Goal: Transaction & Acquisition: Purchase product/service

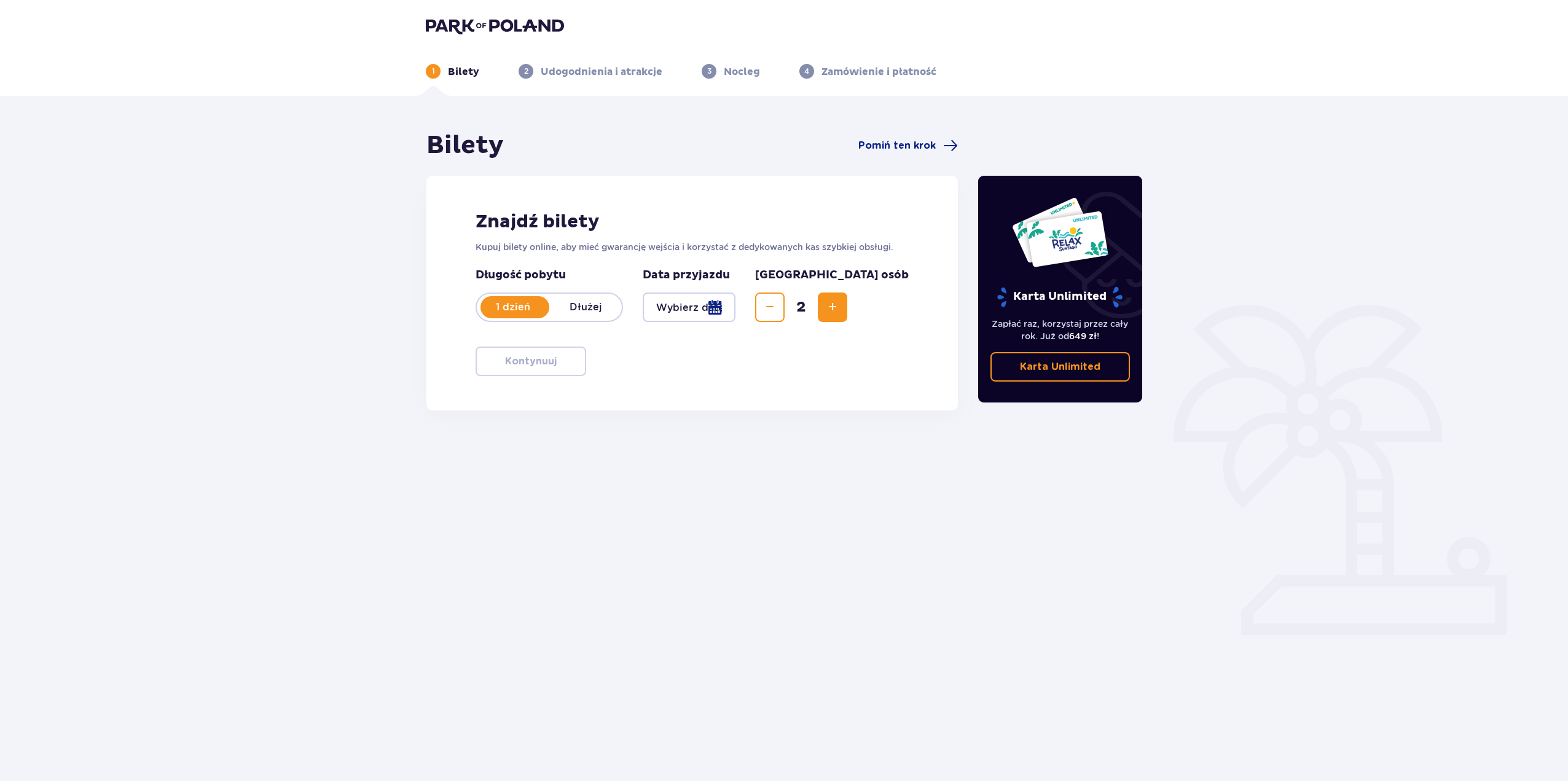
click at [736, 317] on div at bounding box center [689, 307] width 93 height 30
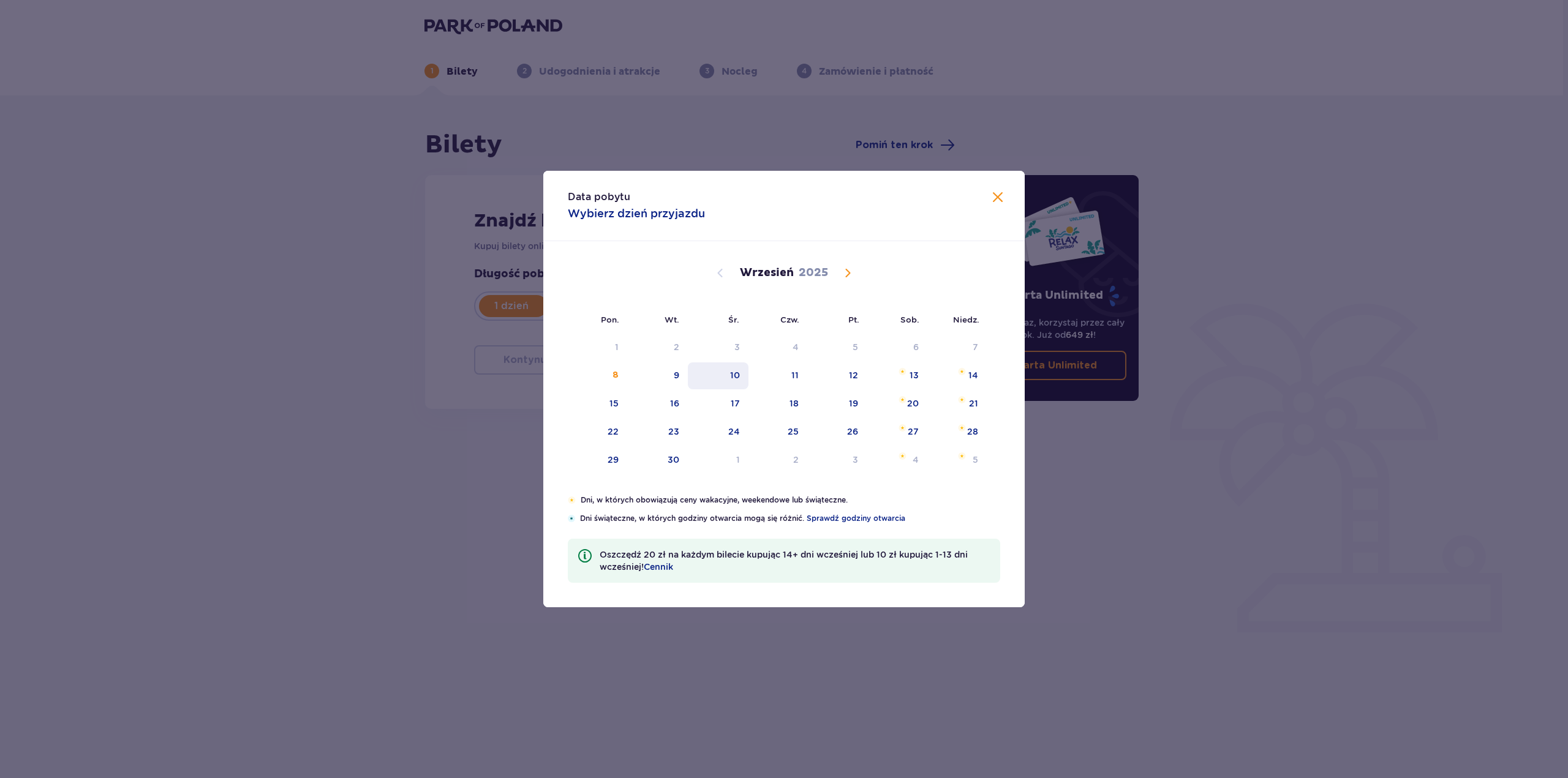
click at [732, 380] on div "10" at bounding box center [735, 375] width 10 height 13
type input "10.09.25"
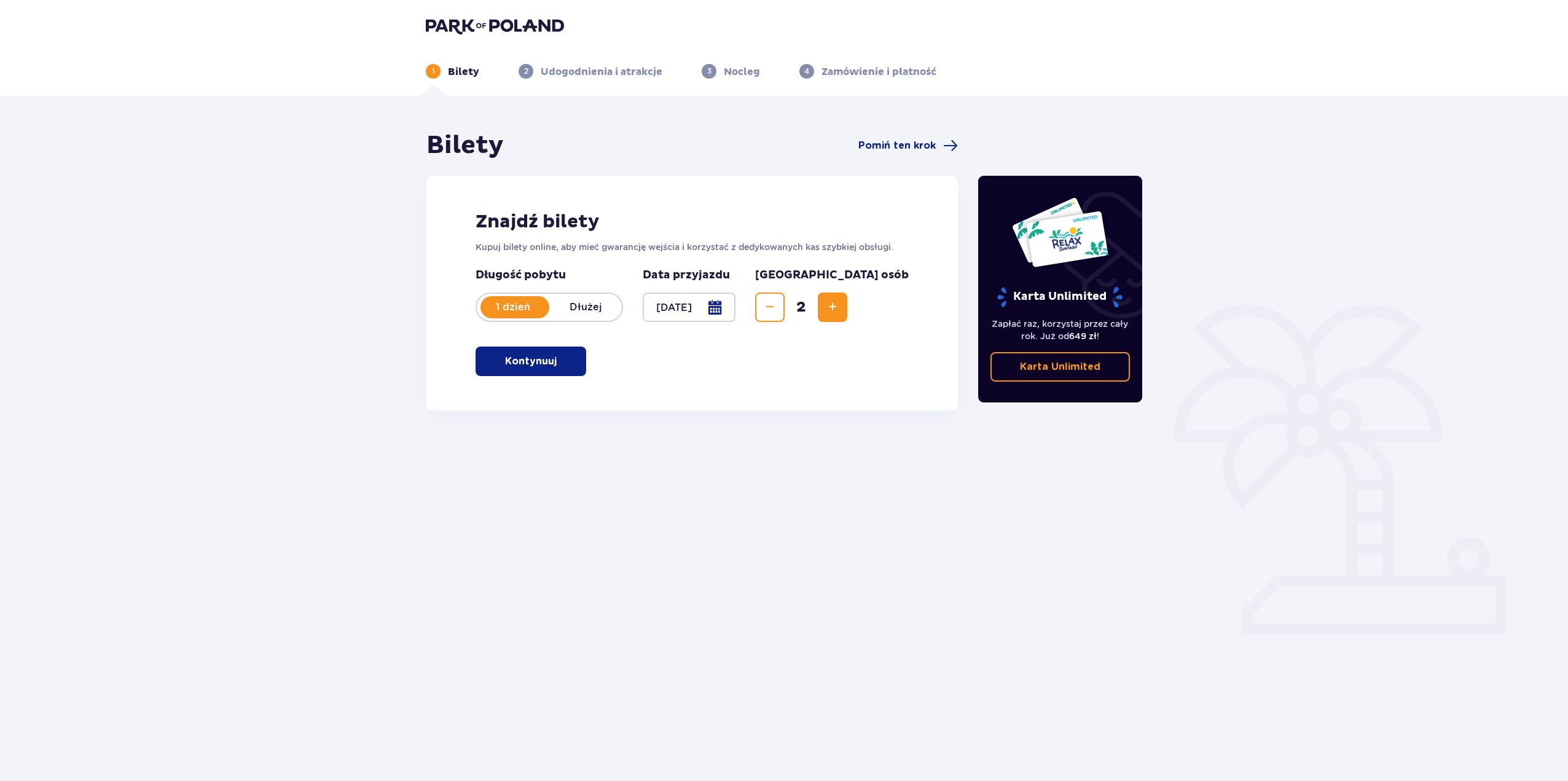
click at [559, 369] on span "button" at bounding box center [559, 361] width 15 height 15
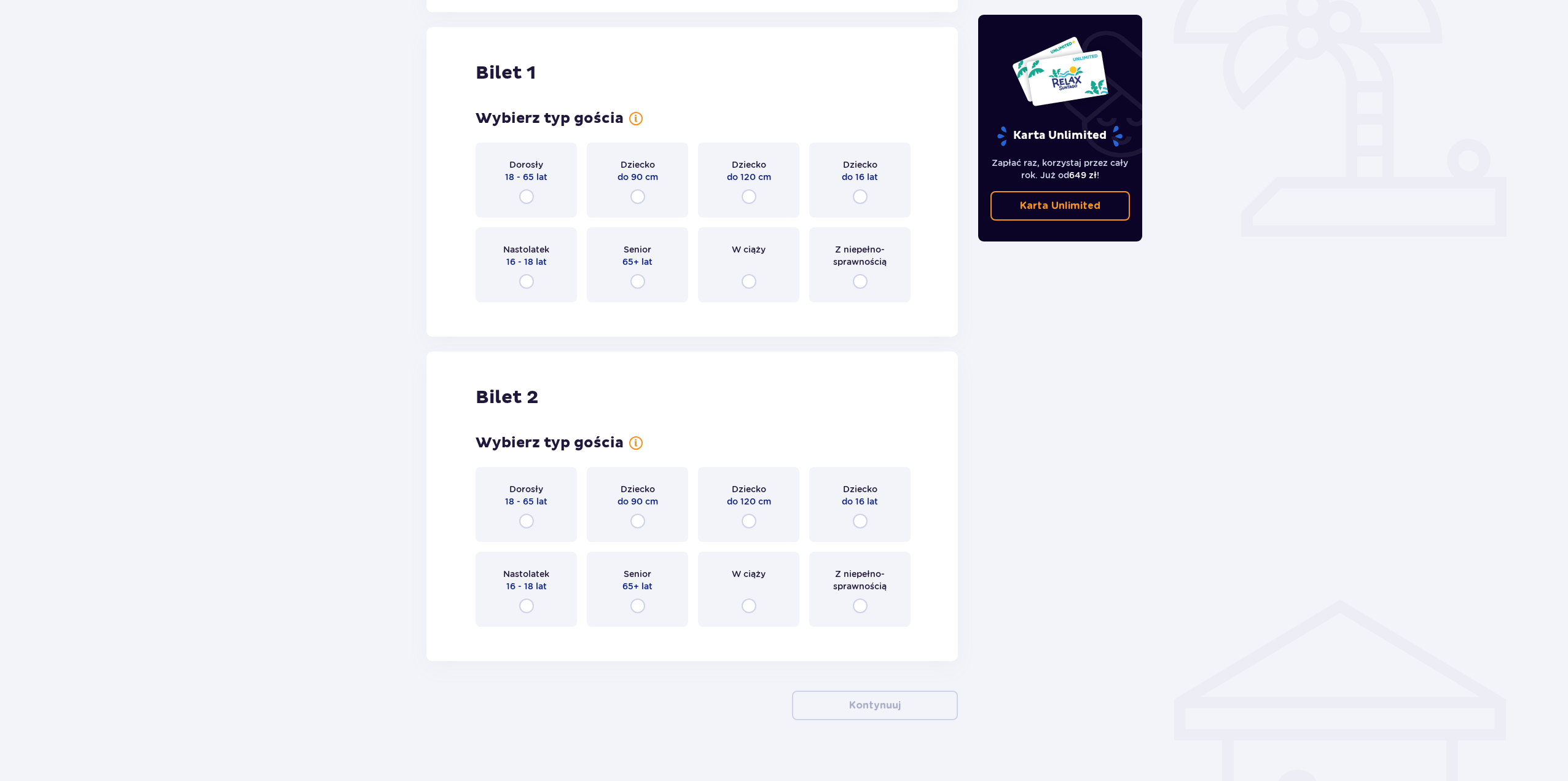
scroll to position [411, 0]
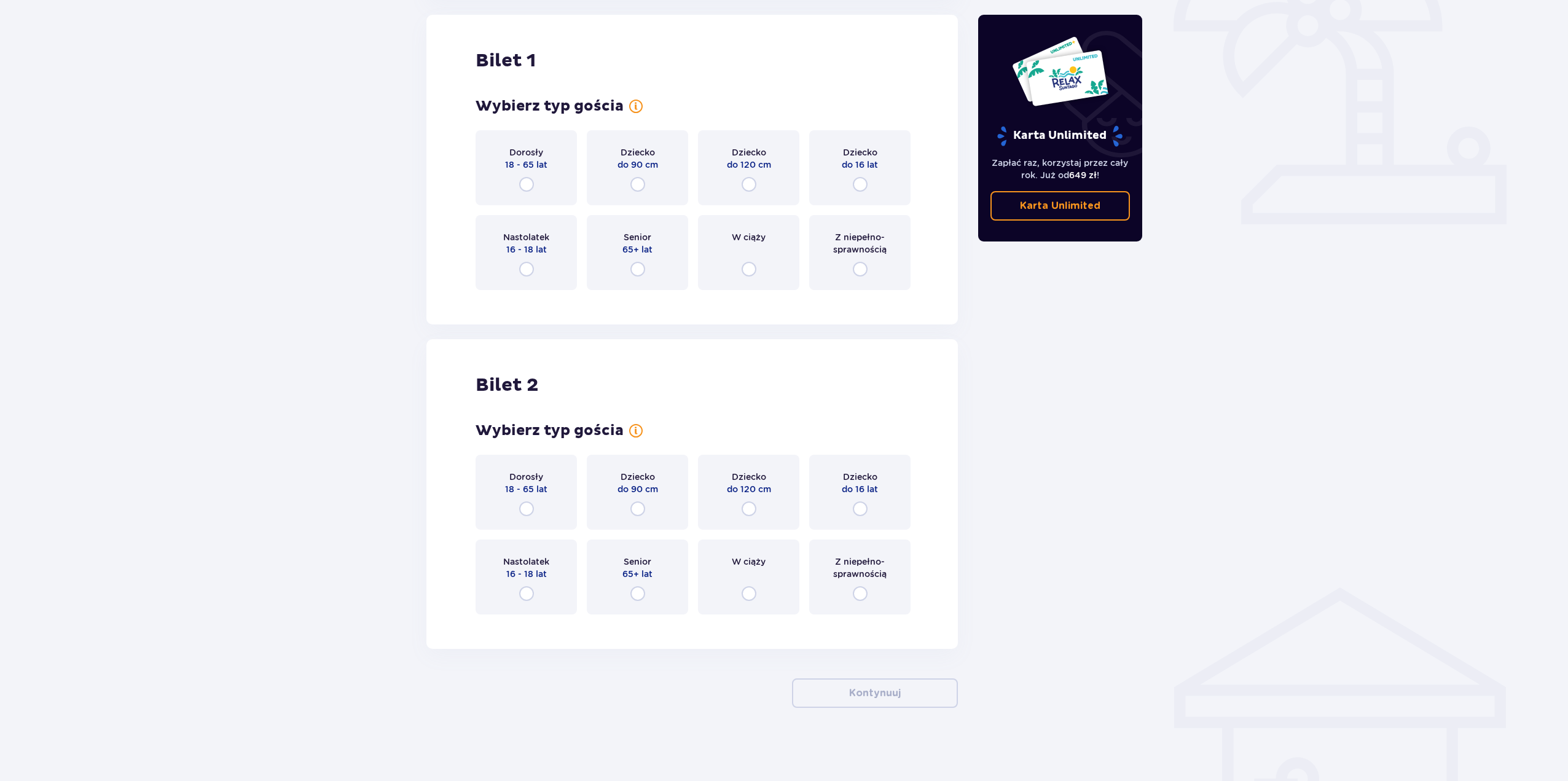
click at [510, 182] on div "Dorosły 18 - 65 lat" at bounding box center [526, 167] width 101 height 75
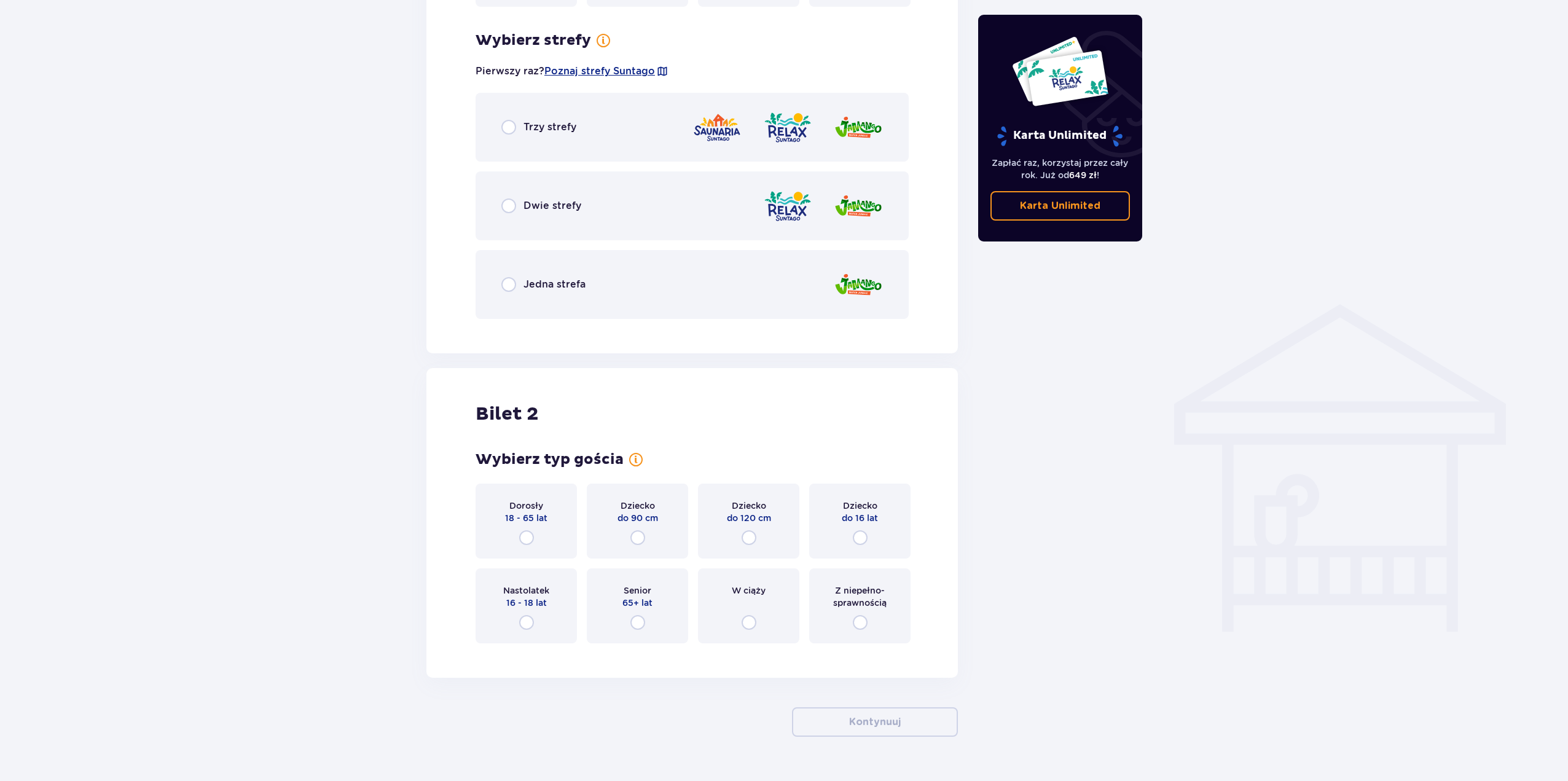
scroll to position [710, 0]
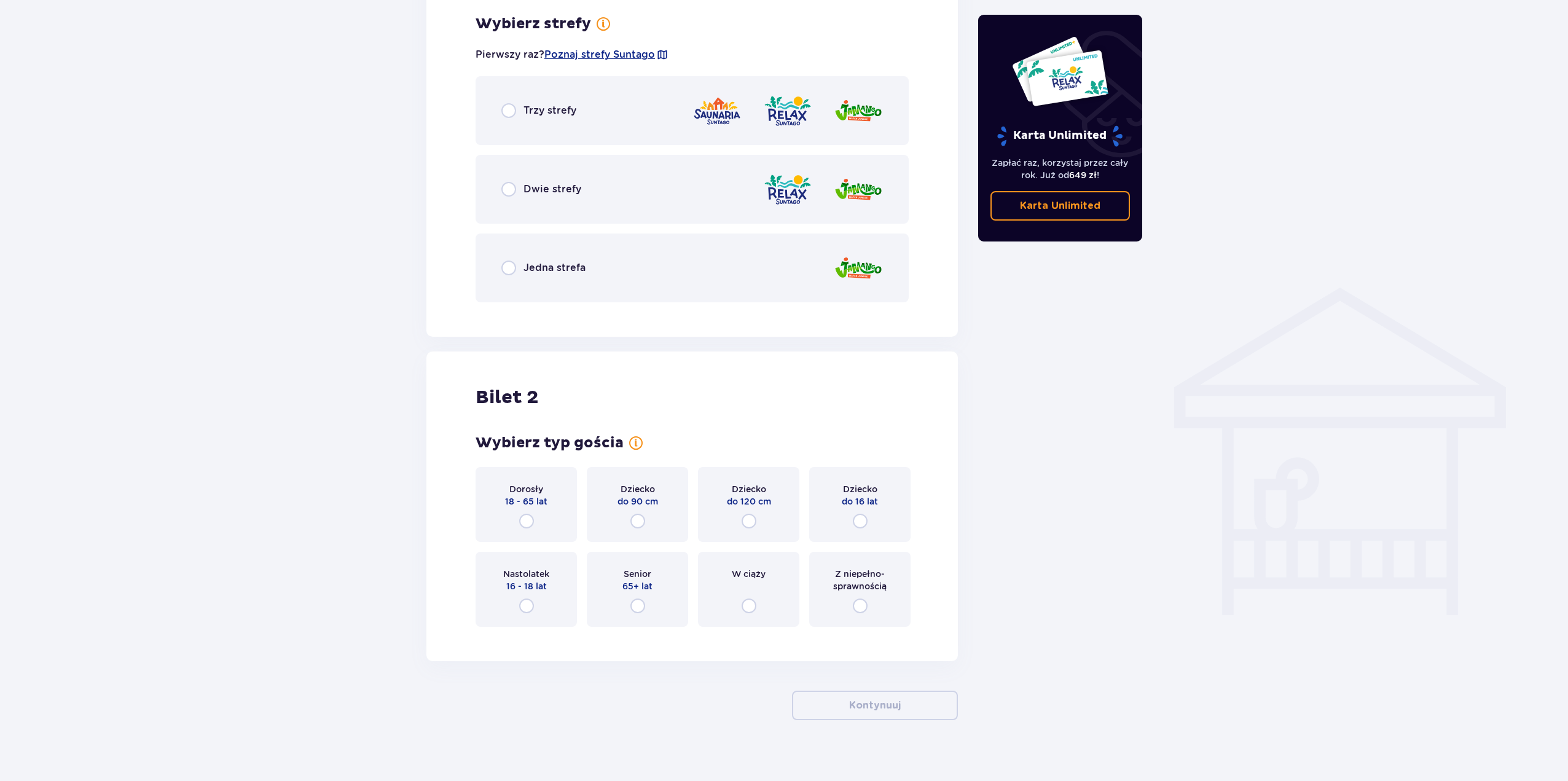
drag, startPoint x: 620, startPoint y: 96, endPoint x: 581, endPoint y: 123, distance: 47.4
click at [619, 95] on div "Trzy strefy" at bounding box center [692, 110] width 433 height 69
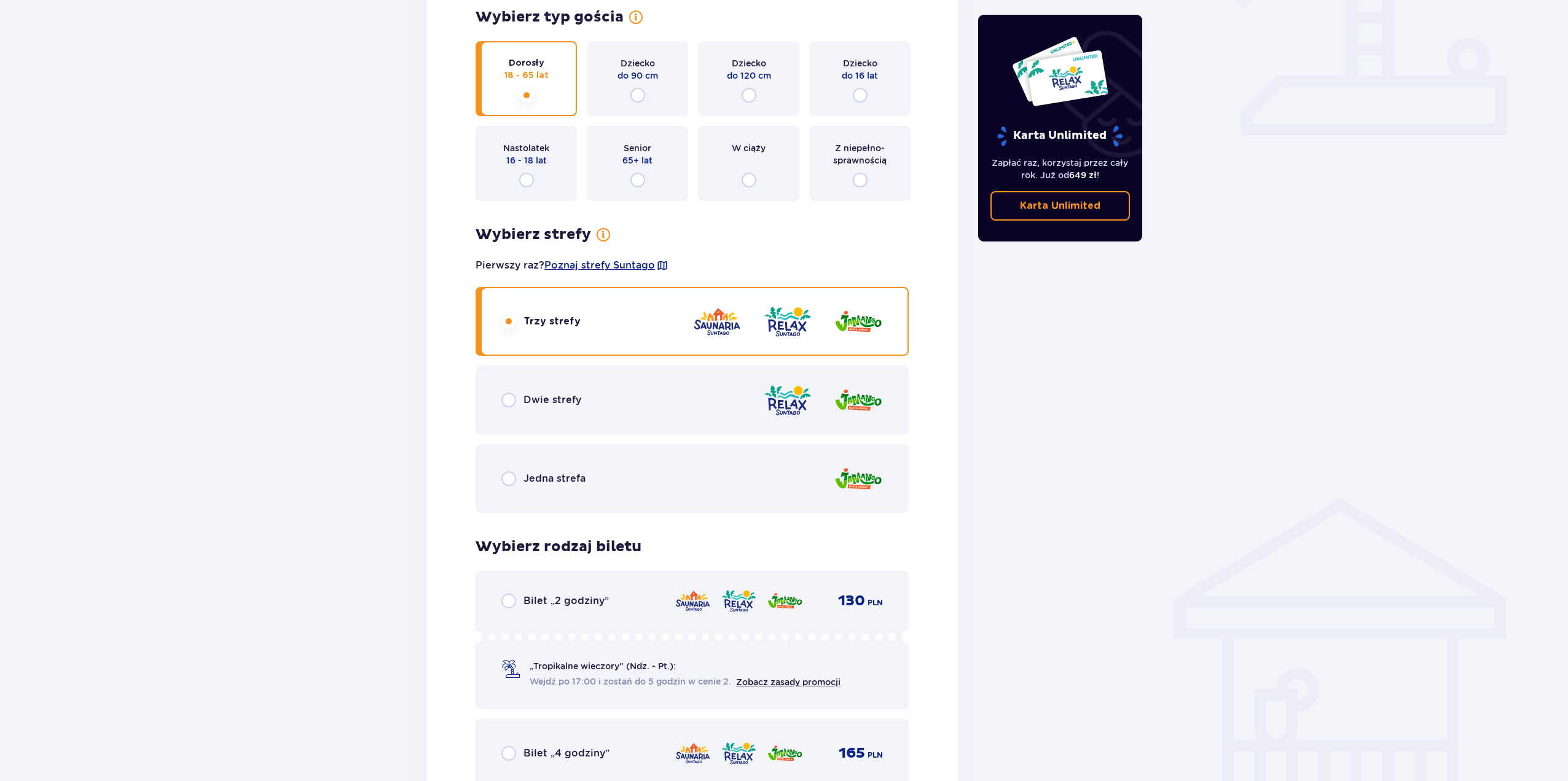
scroll to position [553, 0]
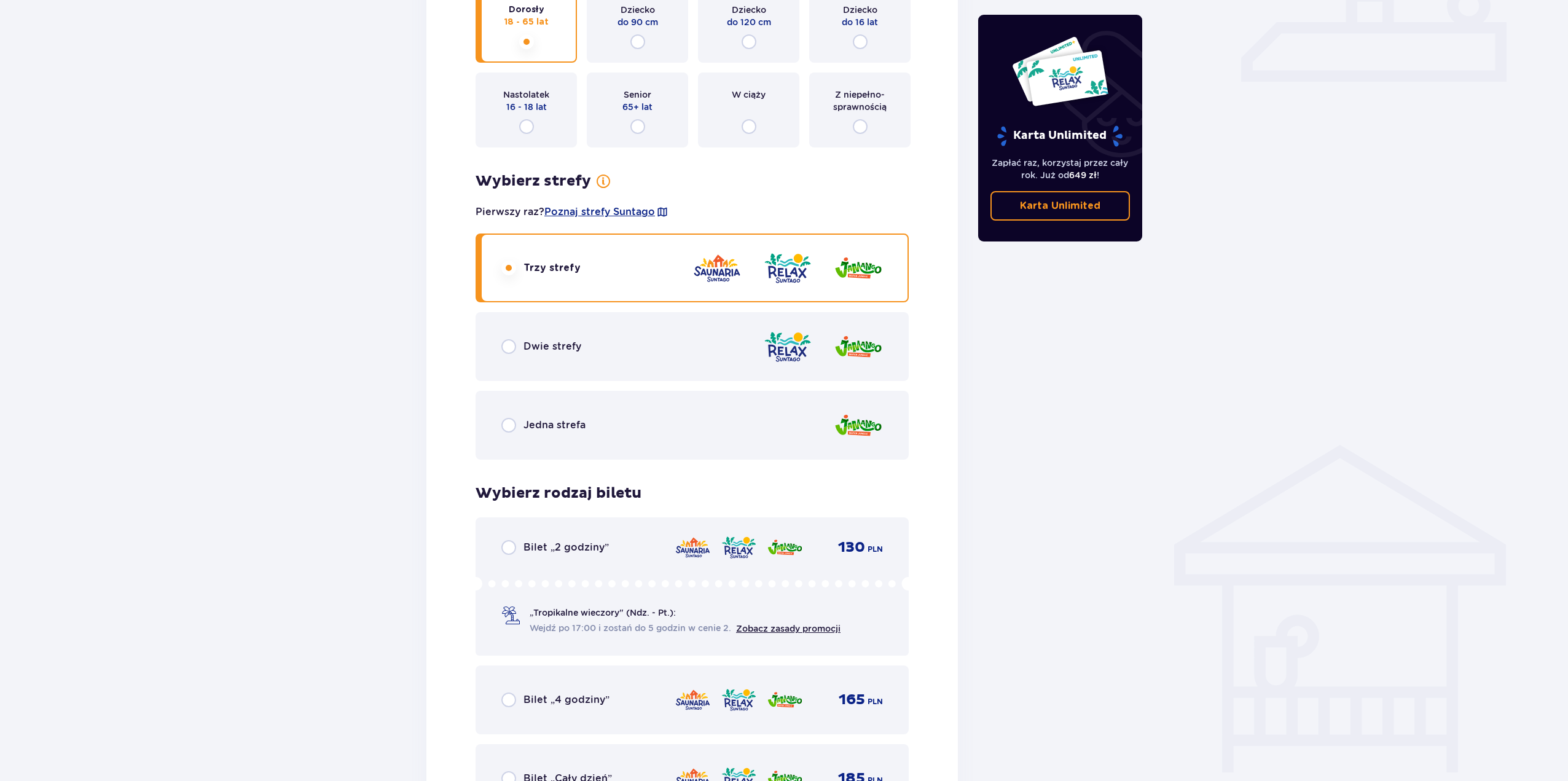
click at [606, 355] on div "Dwie strefy" at bounding box center [692, 347] width 433 height 69
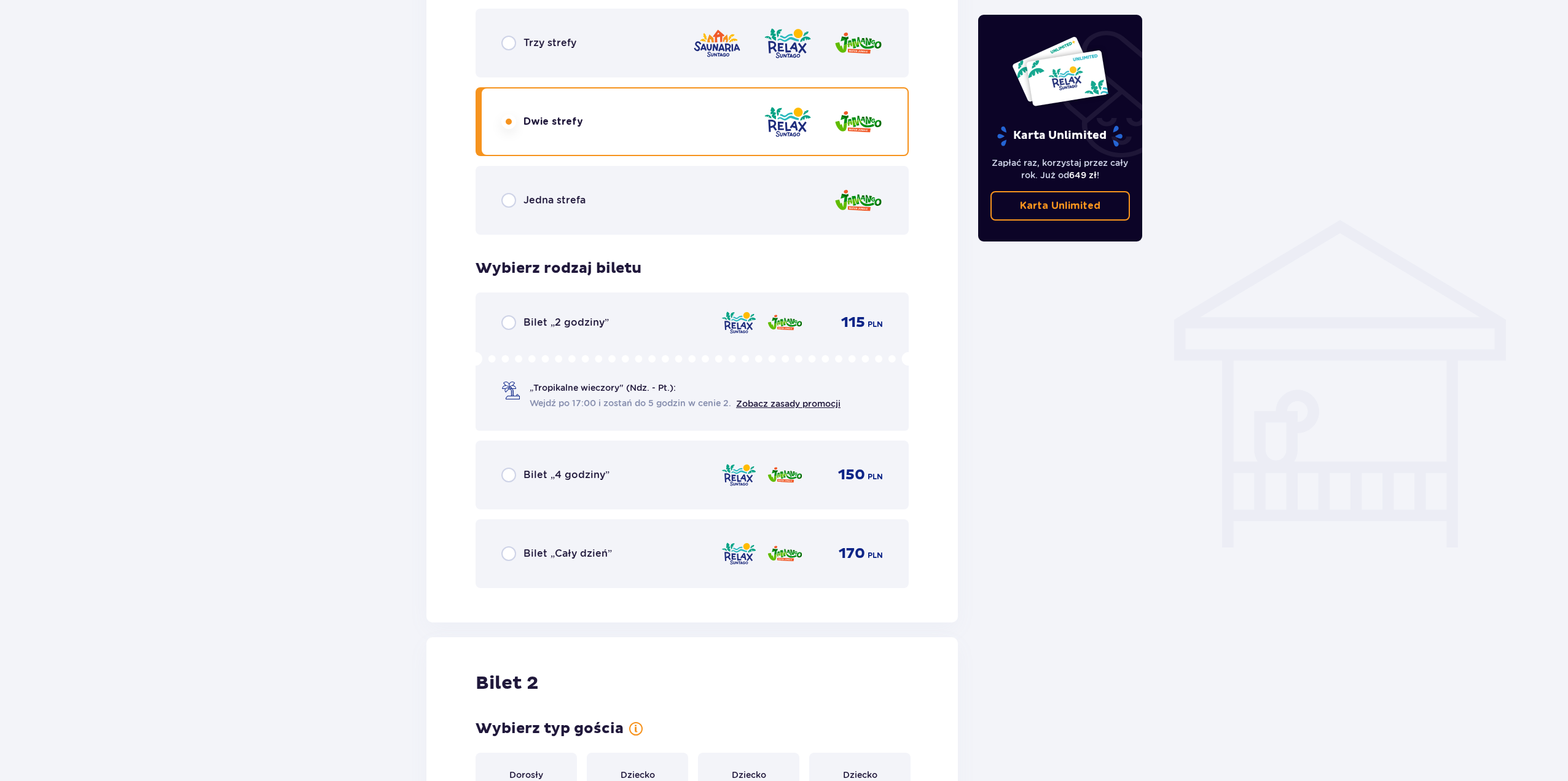
scroll to position [777, 0]
click at [579, 39] on div "Trzy strefy" at bounding box center [692, 44] width 433 height 69
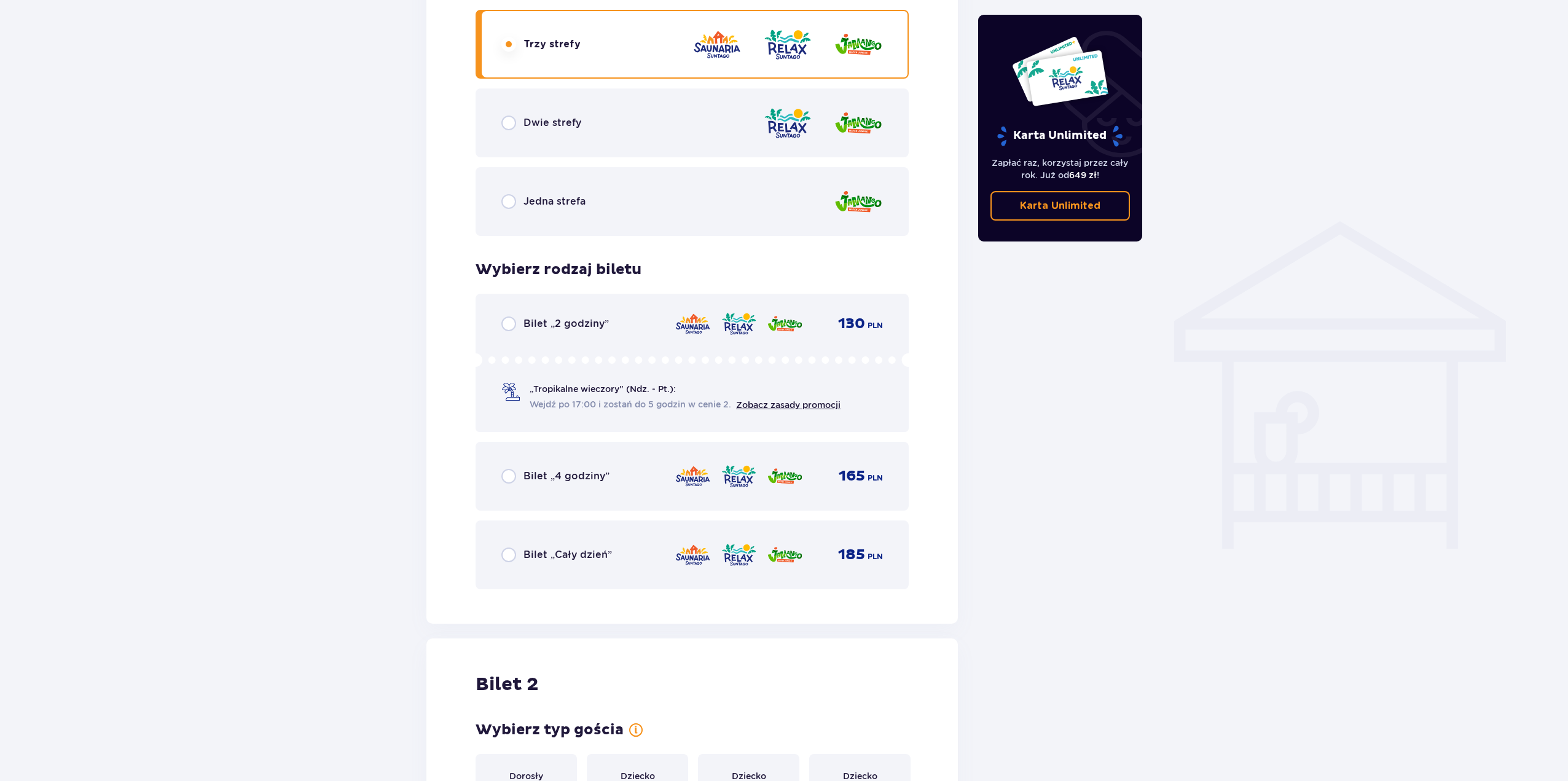
click at [729, 133] on div "Dwie strefy" at bounding box center [692, 123] width 433 height 69
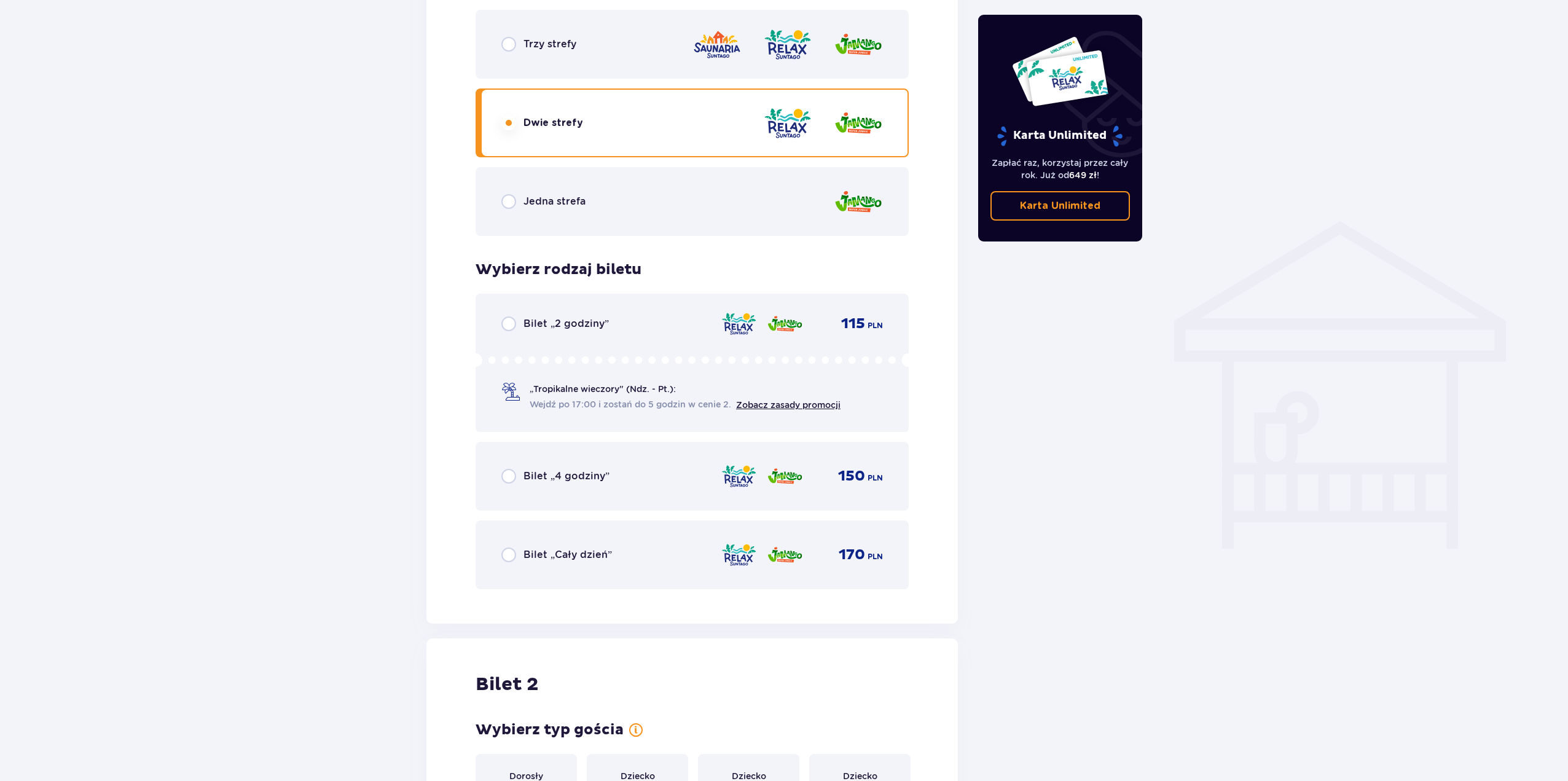
click at [734, 58] on img at bounding box center [717, 44] width 49 height 35
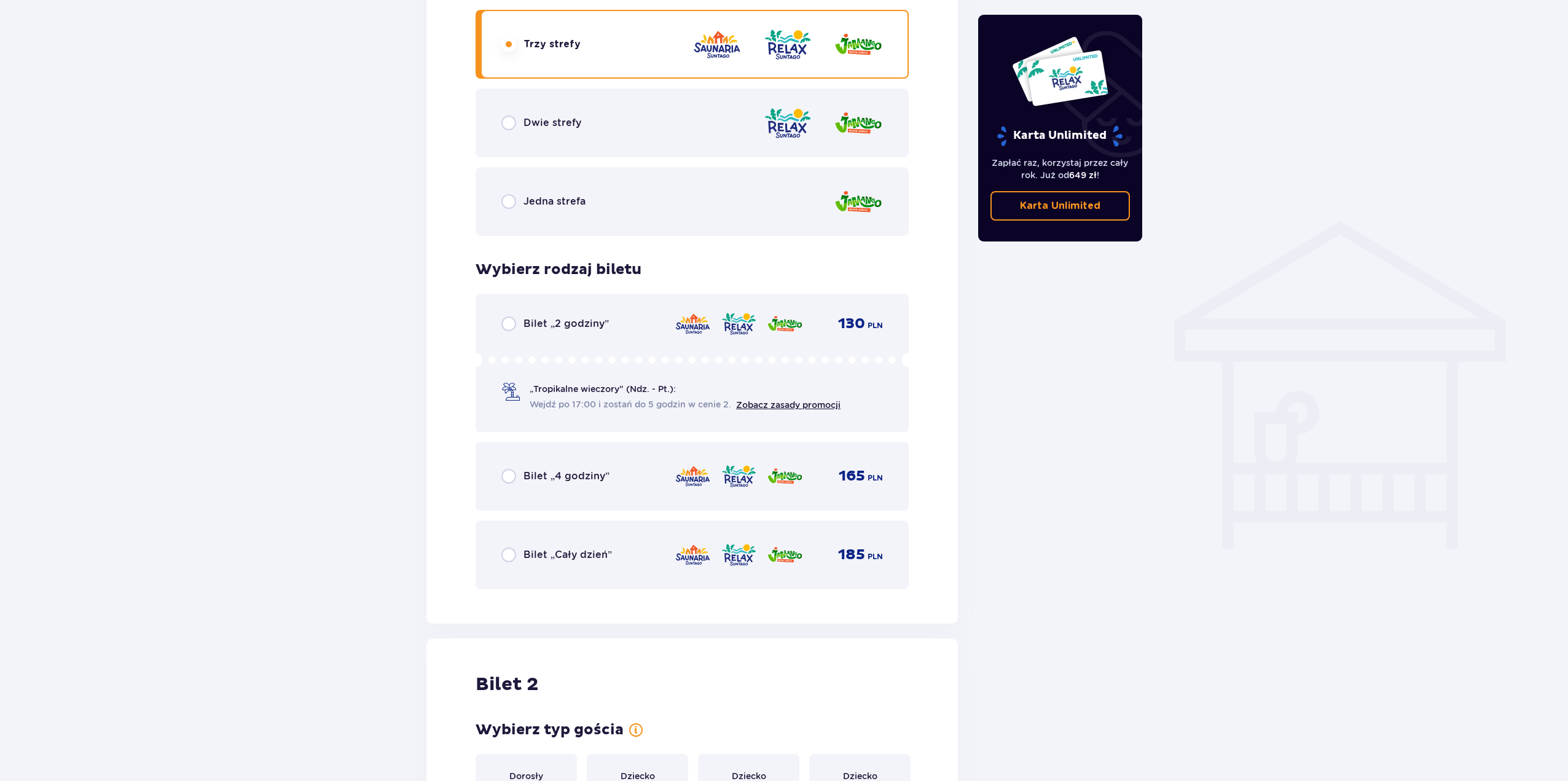
click at [731, 553] on img at bounding box center [739, 555] width 36 height 26
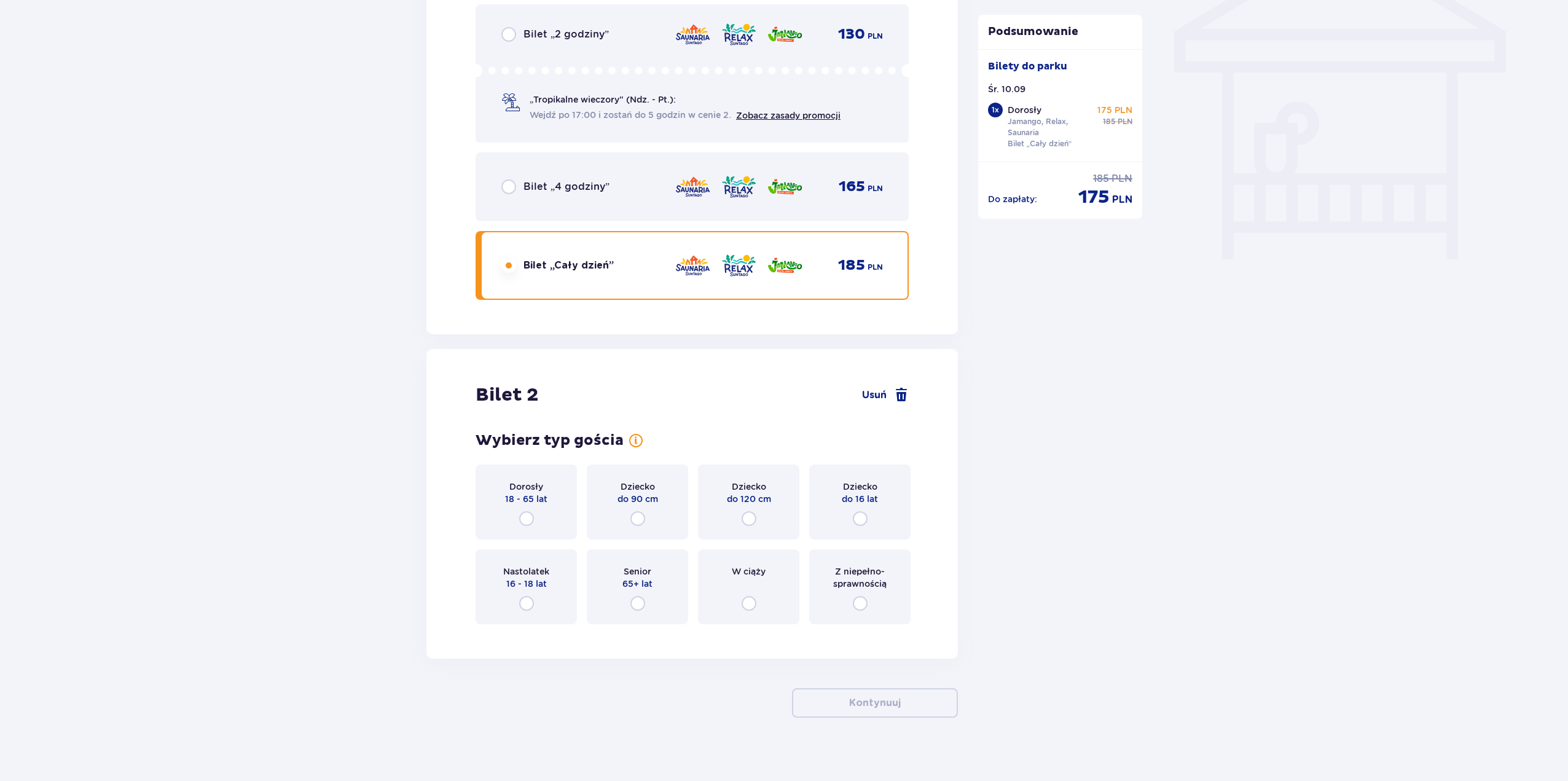
scroll to position [1076, 0]
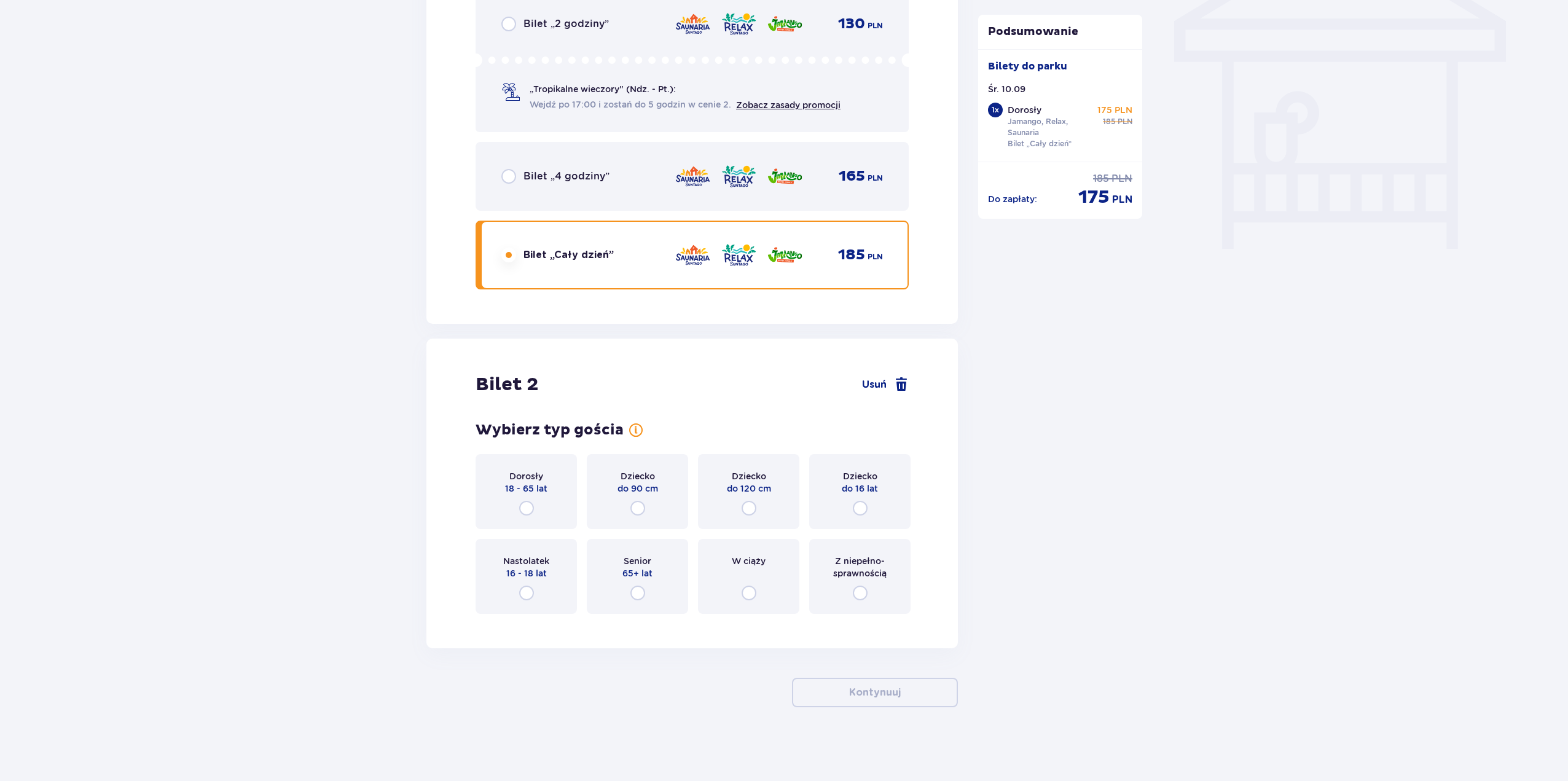
click at [518, 502] on div "Dorosły 18 - 65 lat" at bounding box center [526, 491] width 101 height 75
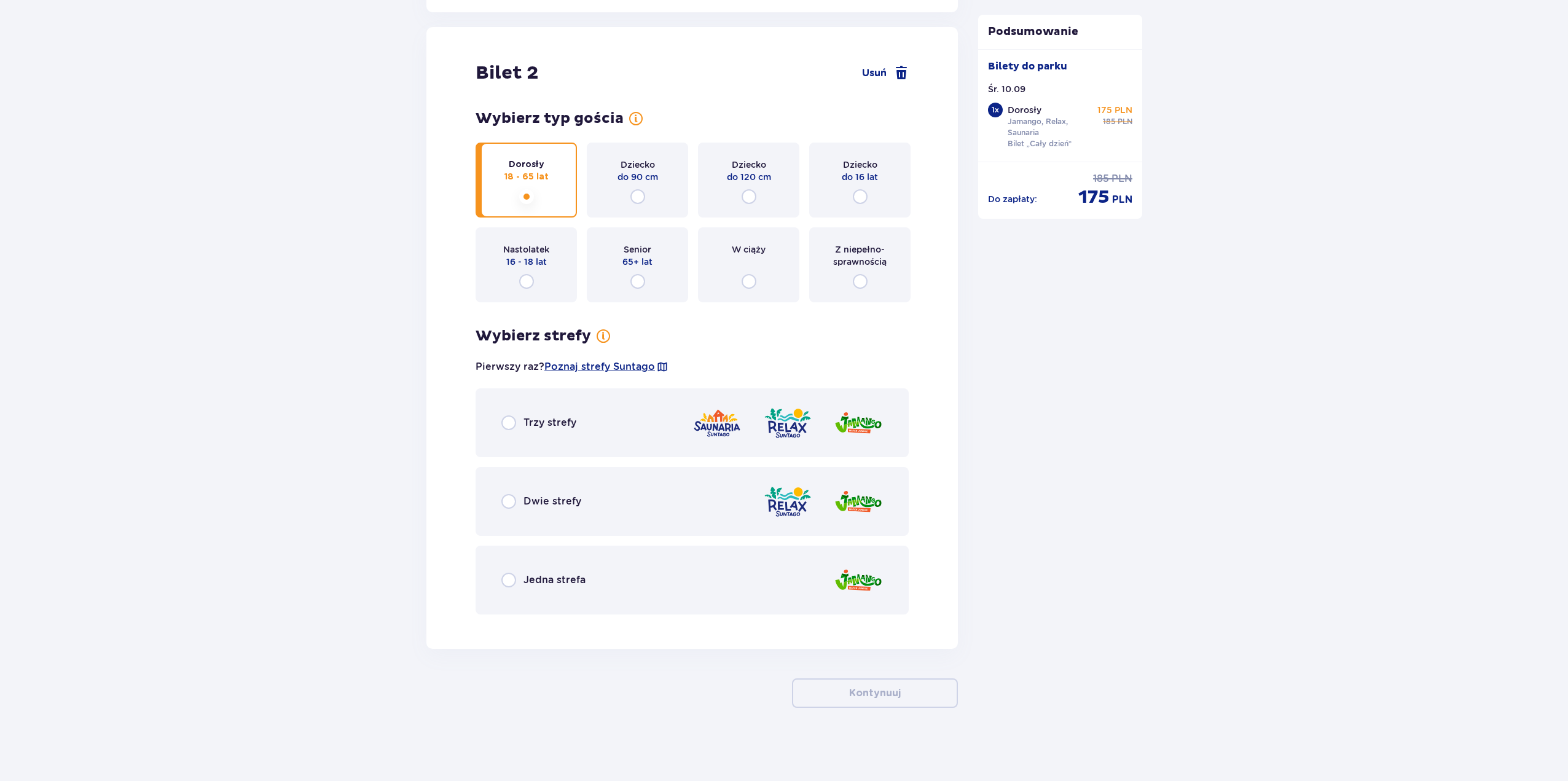
scroll to position [1389, 0]
click at [722, 421] on img at bounding box center [717, 422] width 49 height 35
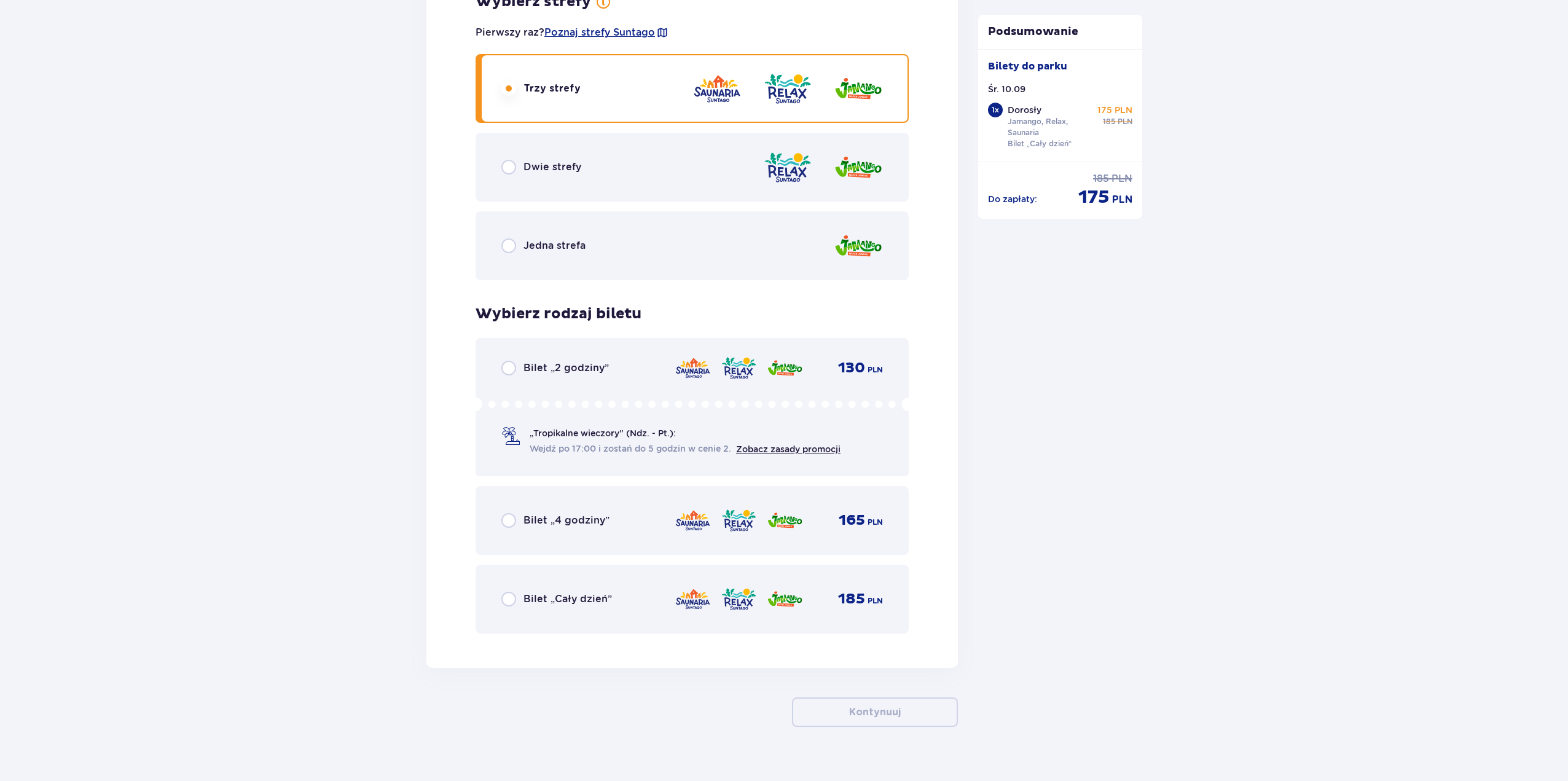
scroll to position [1742, 0]
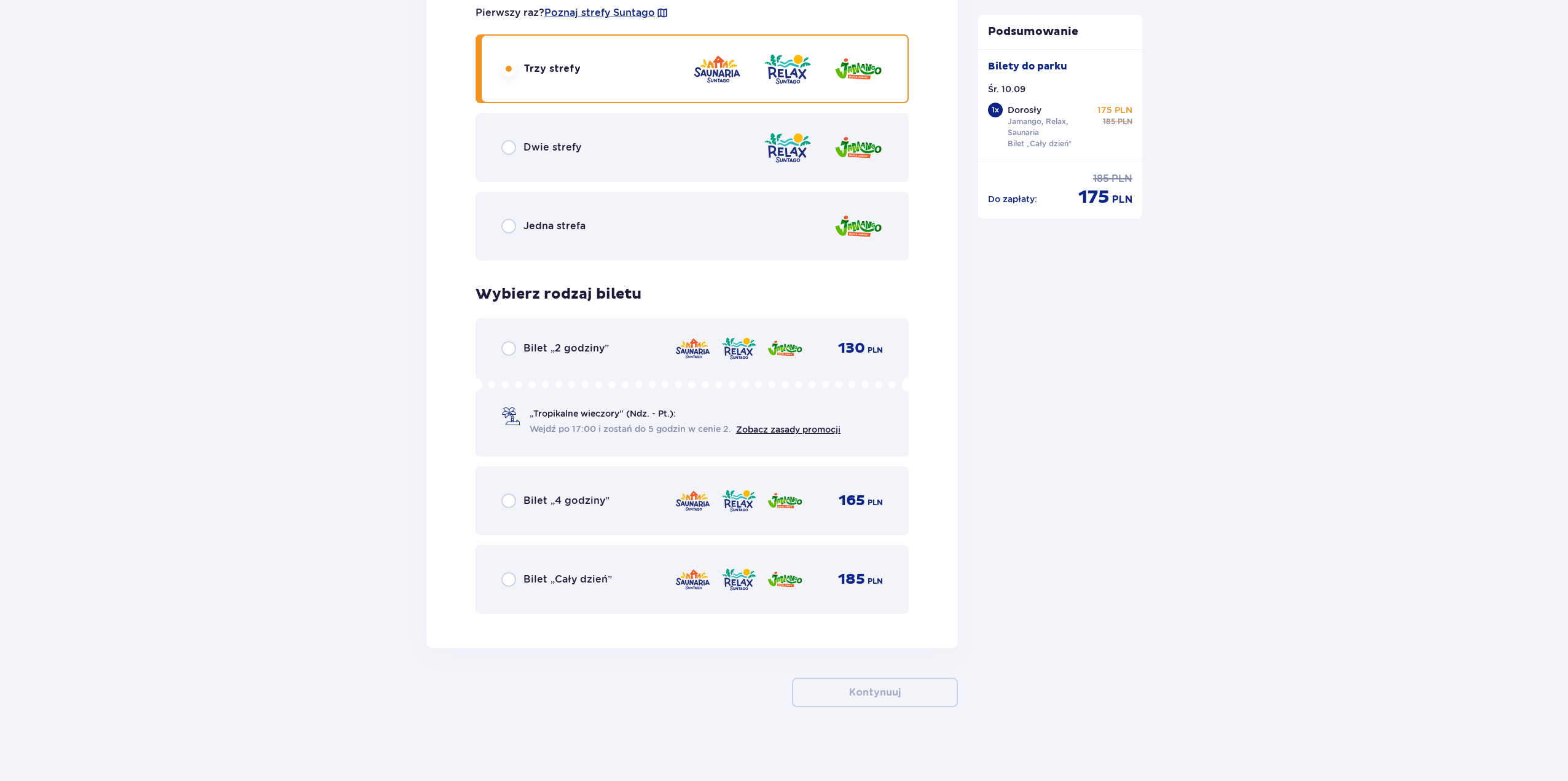
click at [739, 593] on div "Bilet „Cały dzień” 185 PLN" at bounding box center [692, 579] width 433 height 69
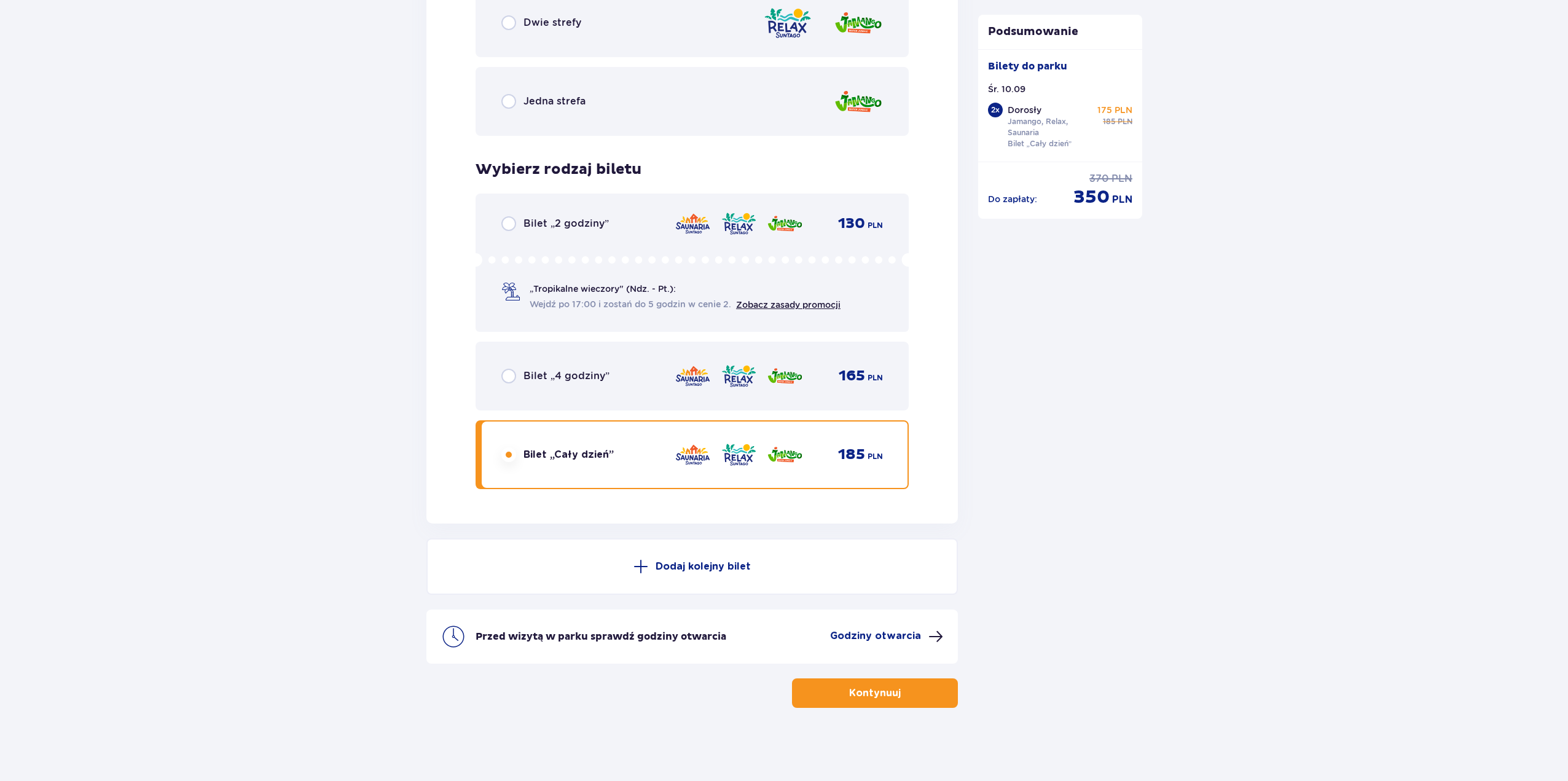
scroll to position [1867, 0]
click at [842, 640] on p "Godziny otwarcia" at bounding box center [875, 635] width 91 height 13
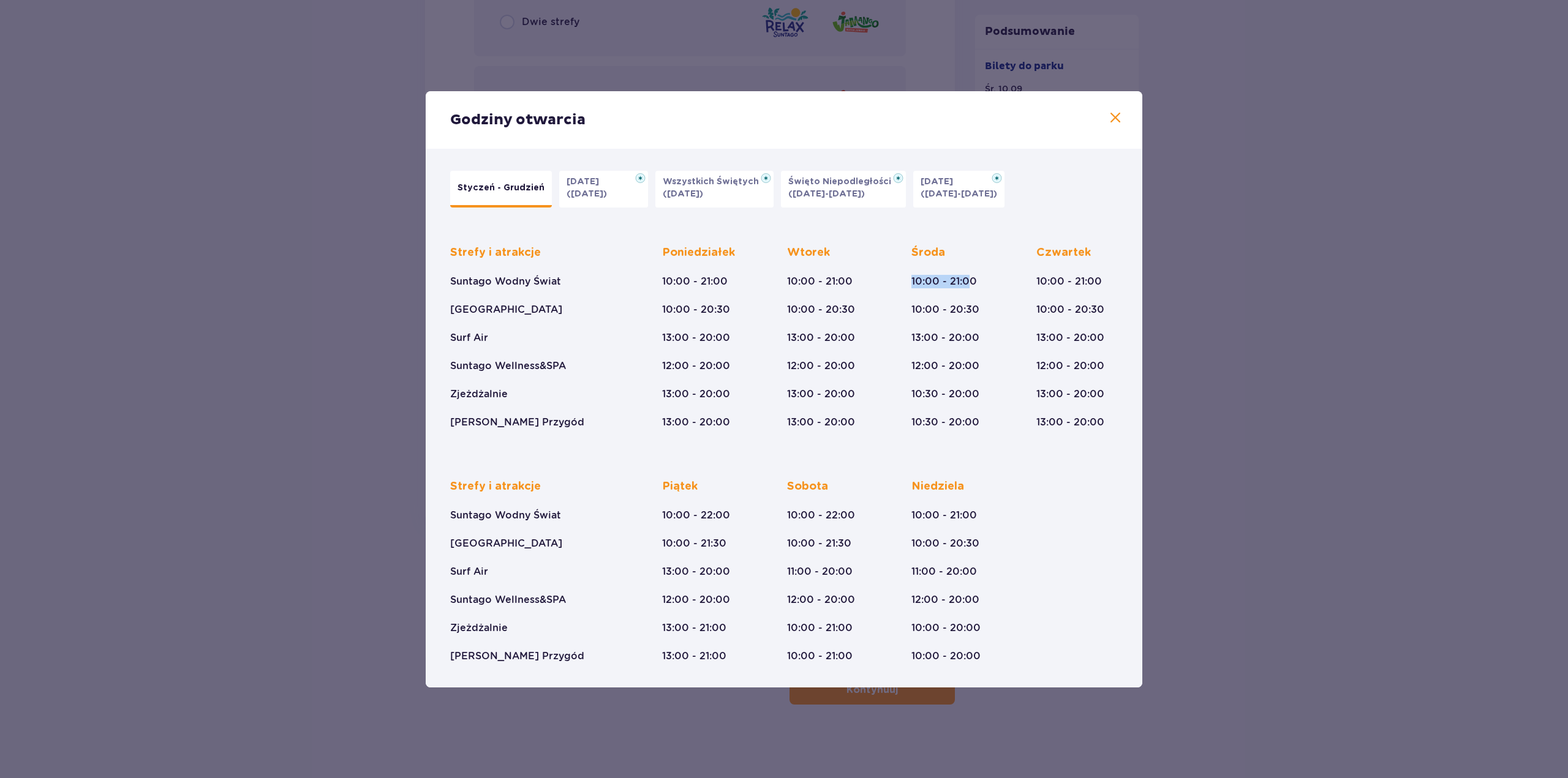
drag, startPoint x: 912, startPoint y: 280, endPoint x: 970, endPoint y: 276, distance: 58.1
click at [970, 276] on p "10:00 - 21:00" at bounding box center [944, 282] width 65 height 13
click at [966, 311] on p "10:00 - 20:30" at bounding box center [945, 310] width 68 height 13
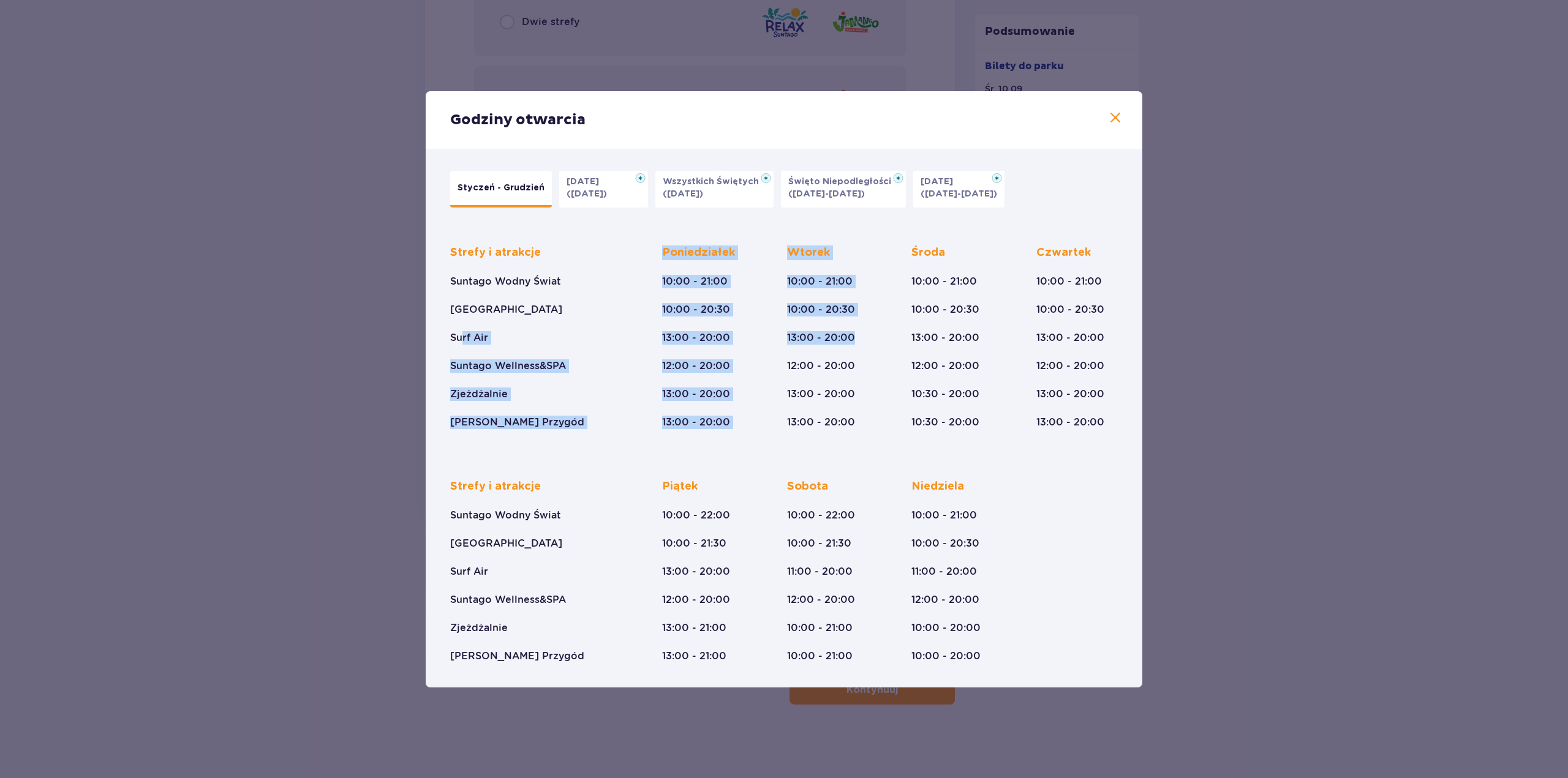
drag, startPoint x: 460, startPoint y: 334, endPoint x: 881, endPoint y: 336, distance: 421.0
click at [881, 336] on div "Strefy i atrakcje Suntago Wodny Świat Crocodile Island Surf Air Suntago Wellnes…" at bounding box center [784, 328] width 667 height 203
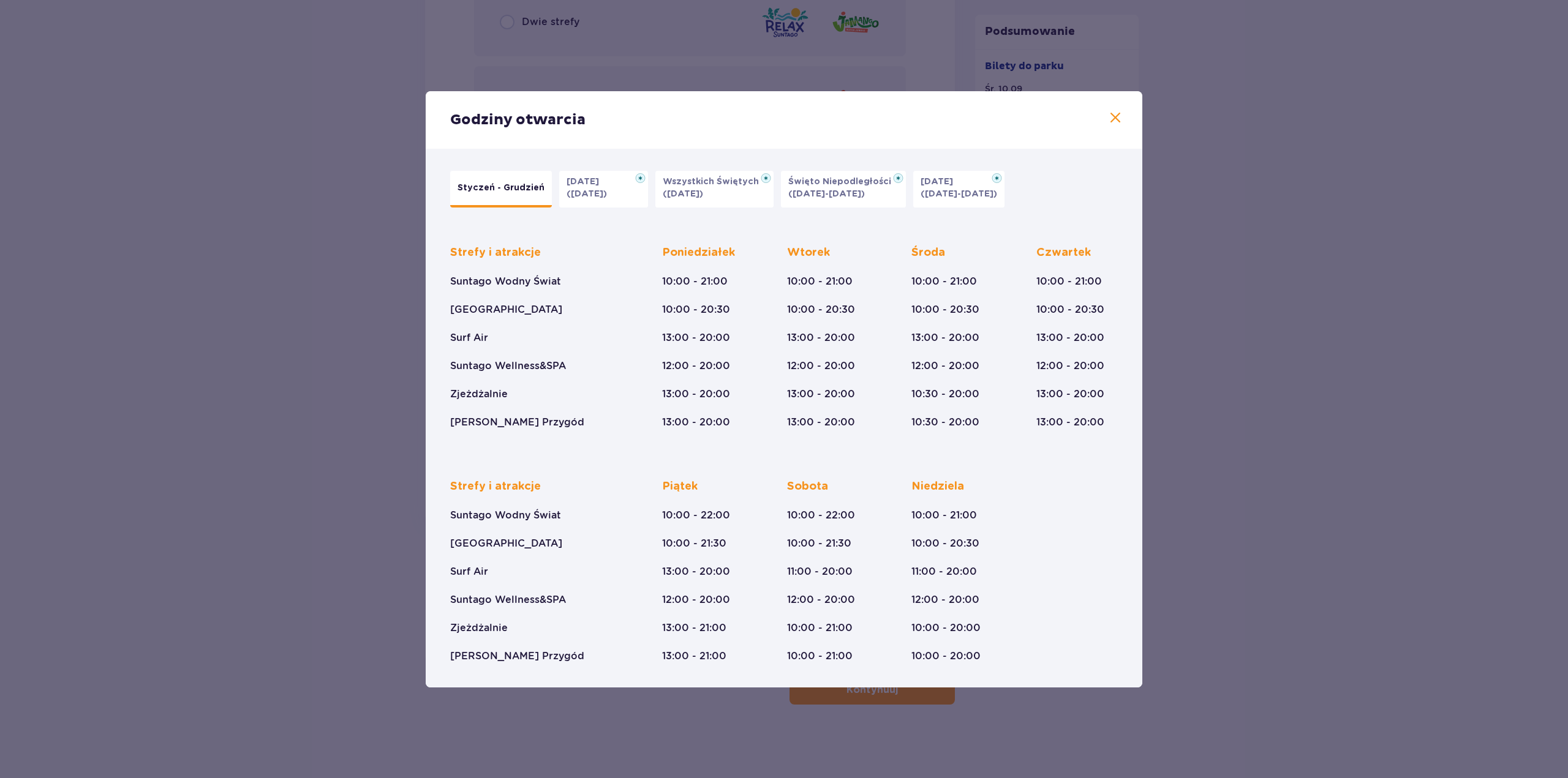
click at [903, 336] on div "Strefy i atrakcje Suntago Wodny Świat Crocodile Island Surf Air Suntago Wellnes…" at bounding box center [784, 328] width 667 height 203
drag, startPoint x: 449, startPoint y: 365, endPoint x: 460, endPoint y: 368, distance: 11.4
click at [460, 368] on div "Strefy i atrakcje Suntago Wodny Świat Crocodile Island Surf Air Suntago Wellnes…" at bounding box center [784, 445] width 682 height 437
click at [472, 398] on p "Zjeżdżalnie" at bounding box center [479, 394] width 58 height 13
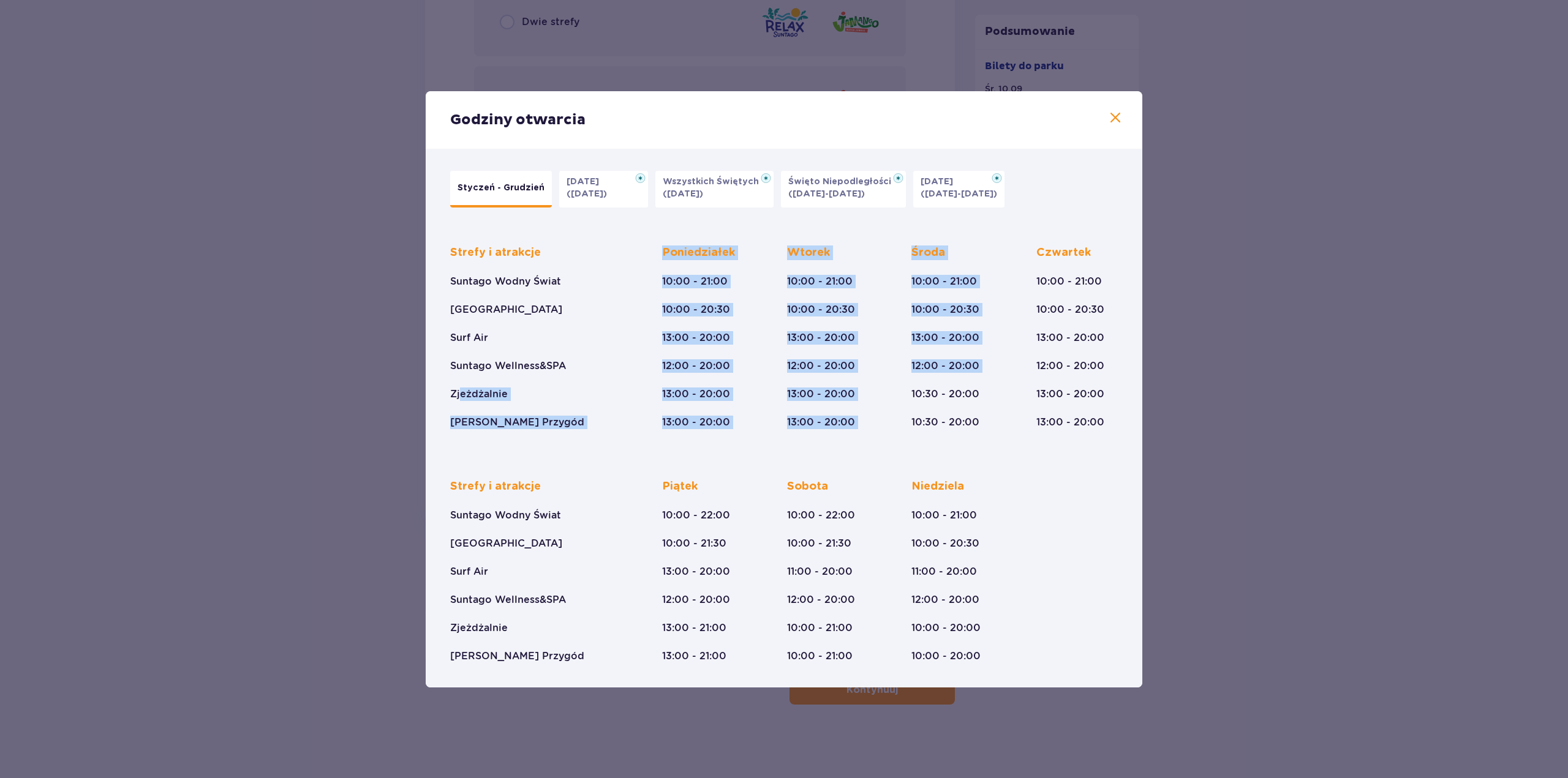
drag, startPoint x: 460, startPoint y: 395, endPoint x: 903, endPoint y: 406, distance: 443.1
click at [903, 406] on div "Strefy i atrakcje Suntago Wodny Świat Crocodile Island Surf Air Suntago Wellnes…" at bounding box center [784, 328] width 667 height 203
click at [908, 405] on div "Strefy i atrakcje Suntago Wodny Świat Crocodile Island Surf Air Suntago Wellnes…" at bounding box center [784, 328] width 667 height 203
drag, startPoint x: 450, startPoint y: 424, endPoint x: 1012, endPoint y: 431, distance: 562.0
click at [1012, 431] on div "Strefy i atrakcje Suntago Wodny Świat Crocodile Island Surf Air Suntago Wellnes…" at bounding box center [784, 445] width 682 height 437
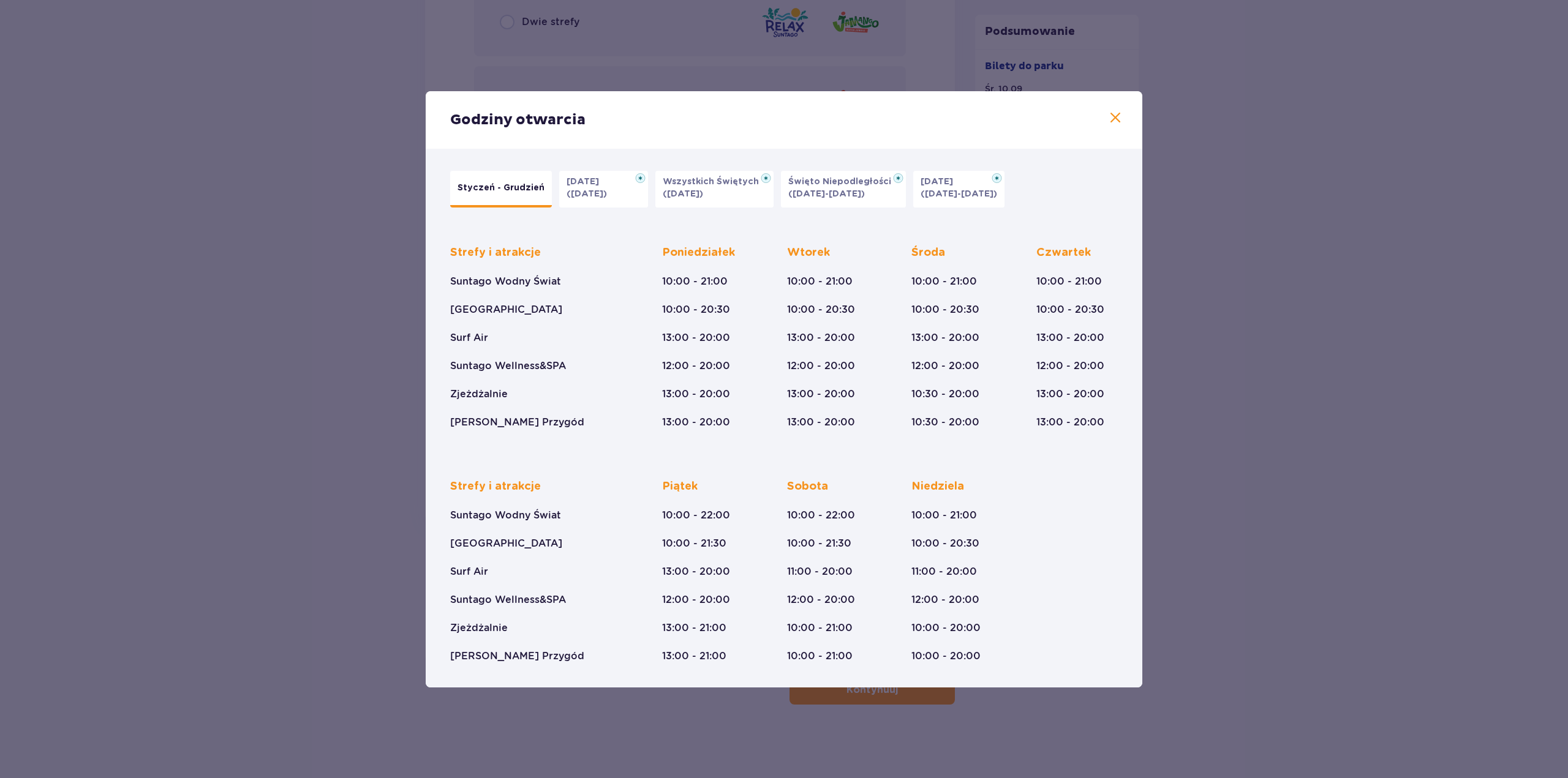
click at [1025, 471] on div "Strefy i atrakcje Suntago Wodny Świat Crocodile Island Surf Air Suntago Wellnes…" at bounding box center [784, 561] width 667 height 203
click at [1114, 121] on span at bounding box center [1115, 119] width 15 height 15
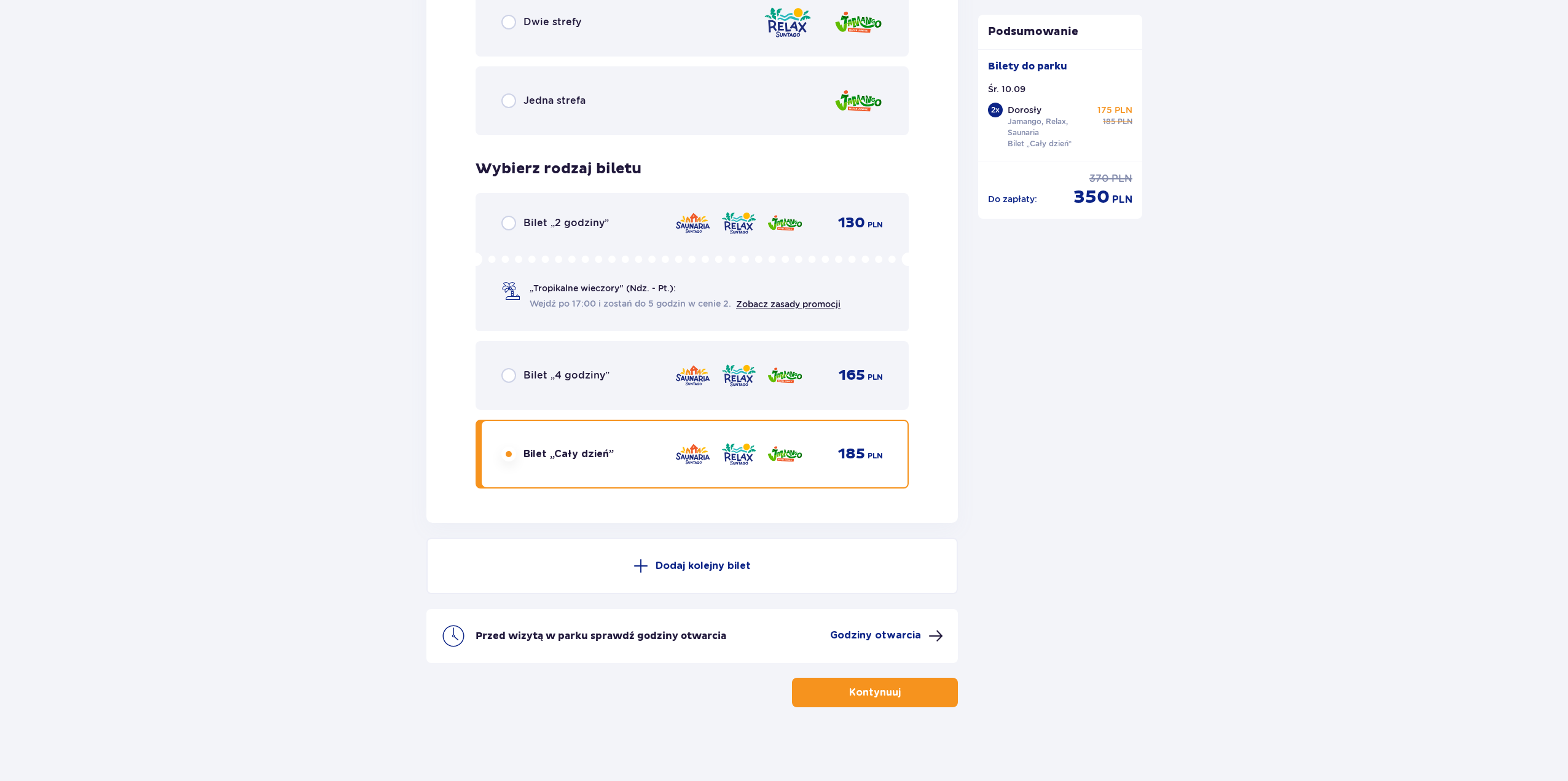
drag, startPoint x: 831, startPoint y: 693, endPoint x: 1096, endPoint y: 626, distance: 273.3
click at [831, 692] on button "Kontynuuj" at bounding box center [875, 692] width 166 height 30
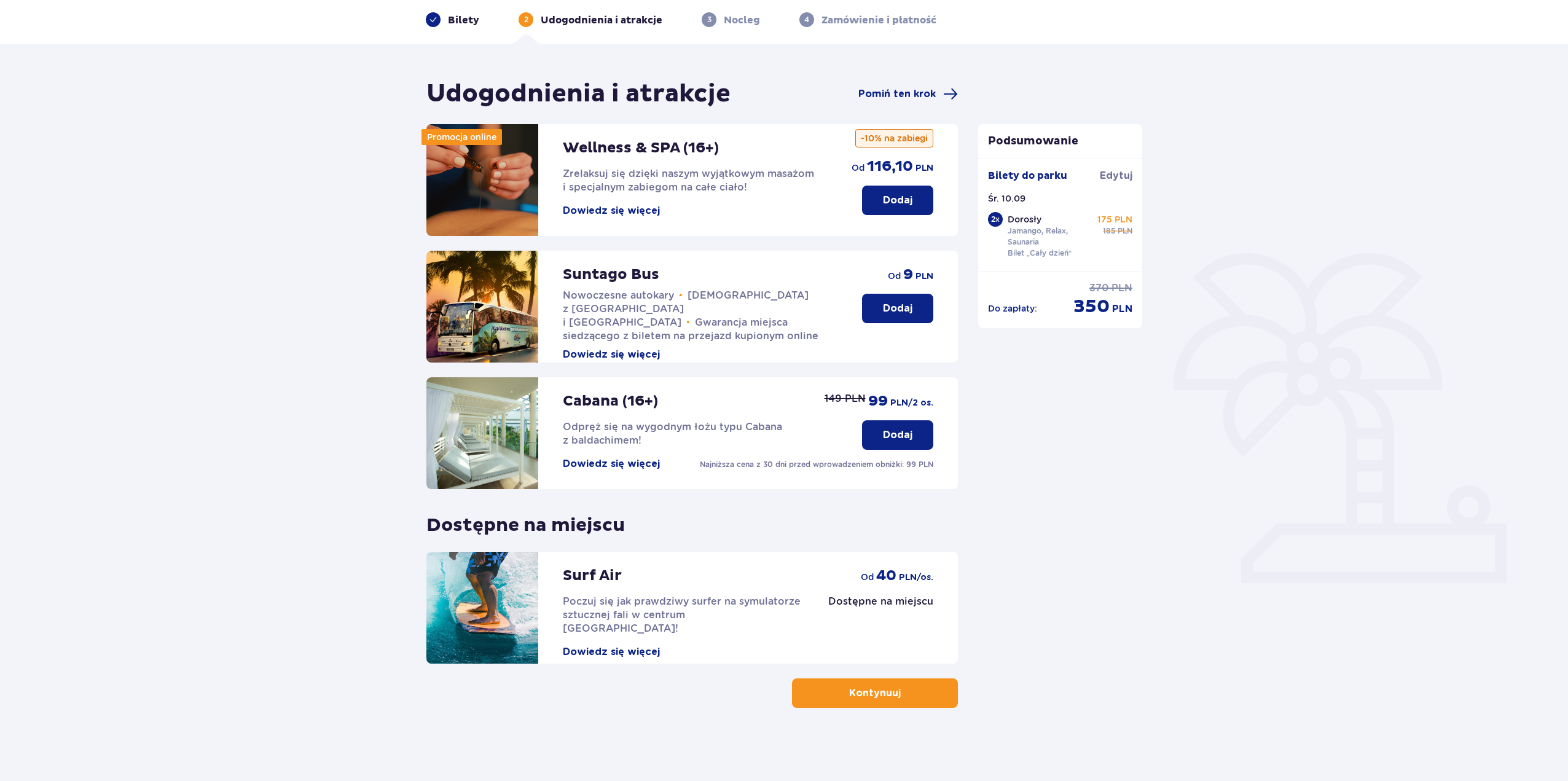
scroll to position [52, 0]
click at [692, 579] on div "Surf Air Poczuj się jak prawdziwy surfer na symulatorze sztucznej fali w centru…" at bounding box center [684, 605] width 241 height 107
click at [616, 579] on p "Surf Air" at bounding box center [592, 575] width 59 height 19
drag, startPoint x: 1085, startPoint y: 285, endPoint x: 1128, endPoint y: 280, distance: 43.3
click at [1128, 280] on div "370 PLN 350 PLN" at bounding box center [1102, 299] width 59 height 37
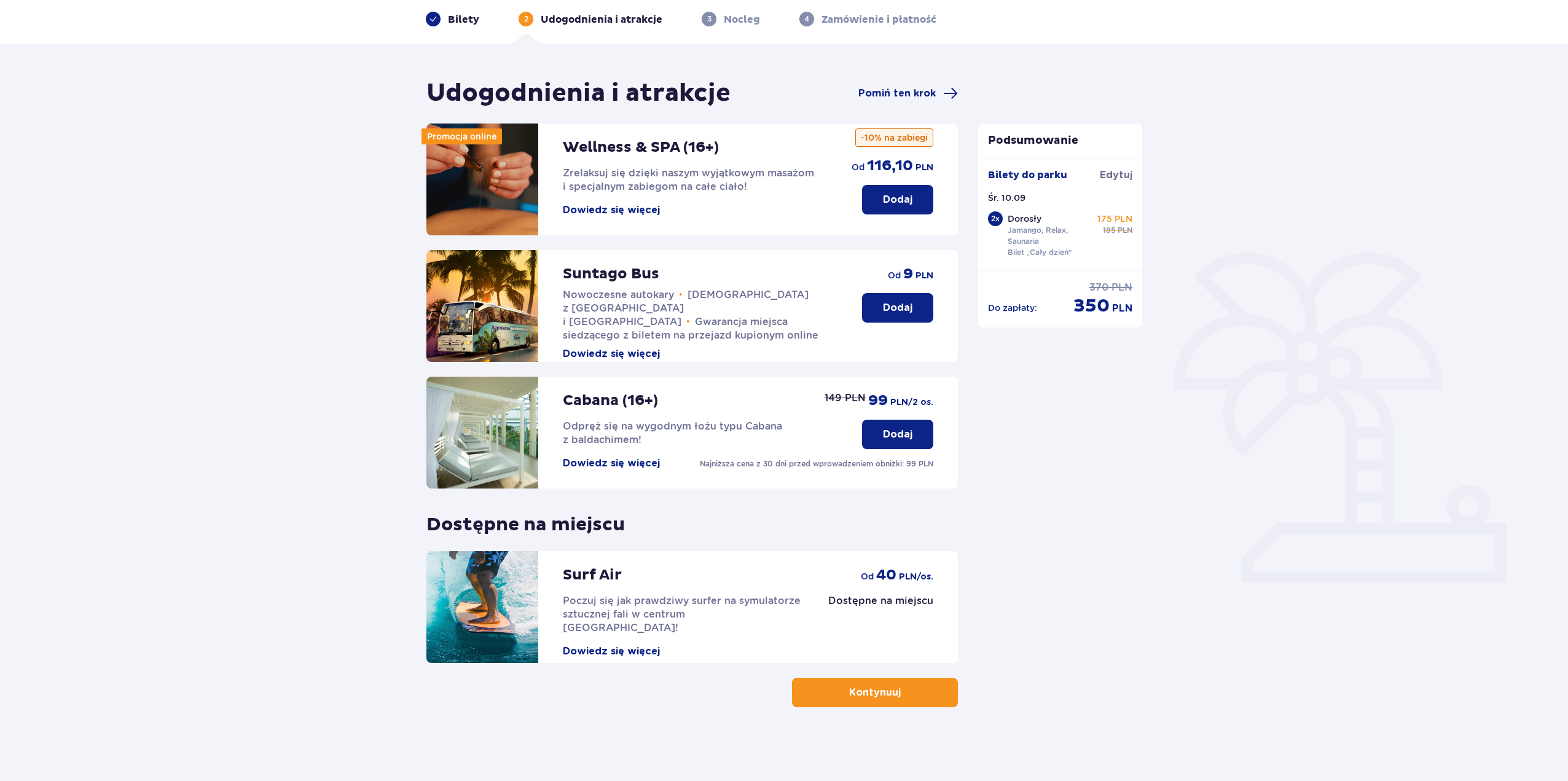
click at [1158, 220] on div "Udogodnienia i atrakcje Pomiń ten krok Promocja online Wellness & SPA (16+) Zre…" at bounding box center [784, 412] width 1568 height 737
drag, startPoint x: 1093, startPoint y: 284, endPoint x: 1154, endPoint y: 292, distance: 61.5
click at [1140, 289] on div "Do zapłaty : 370 PLN 350 PLN" at bounding box center [1060, 294] width 164 height 48
click at [1310, 434] on div "Udogodnienia i atrakcje Pomiń ten krok Promocja online Wellness & SPA (16+) Zre…" at bounding box center [784, 412] width 1568 height 737
click at [927, 94] on span "Pomiń ten krok" at bounding box center [897, 93] width 77 height 13
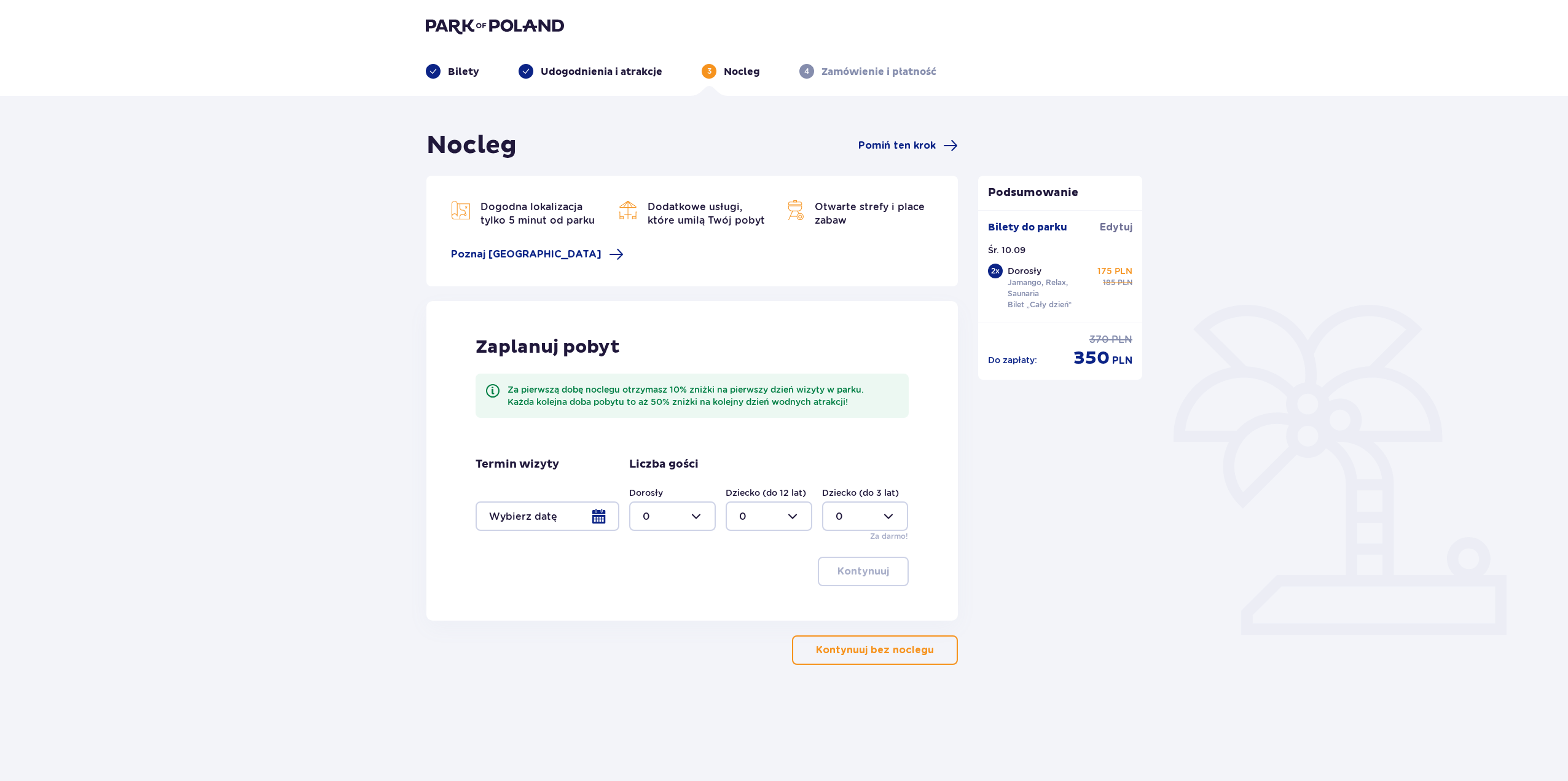
click at [691, 513] on div at bounding box center [672, 516] width 86 height 30
click at [687, 606] on div "2" at bounding box center [672, 605] width 60 height 13
type input "2"
click at [582, 518] on div at bounding box center [547, 516] width 144 height 30
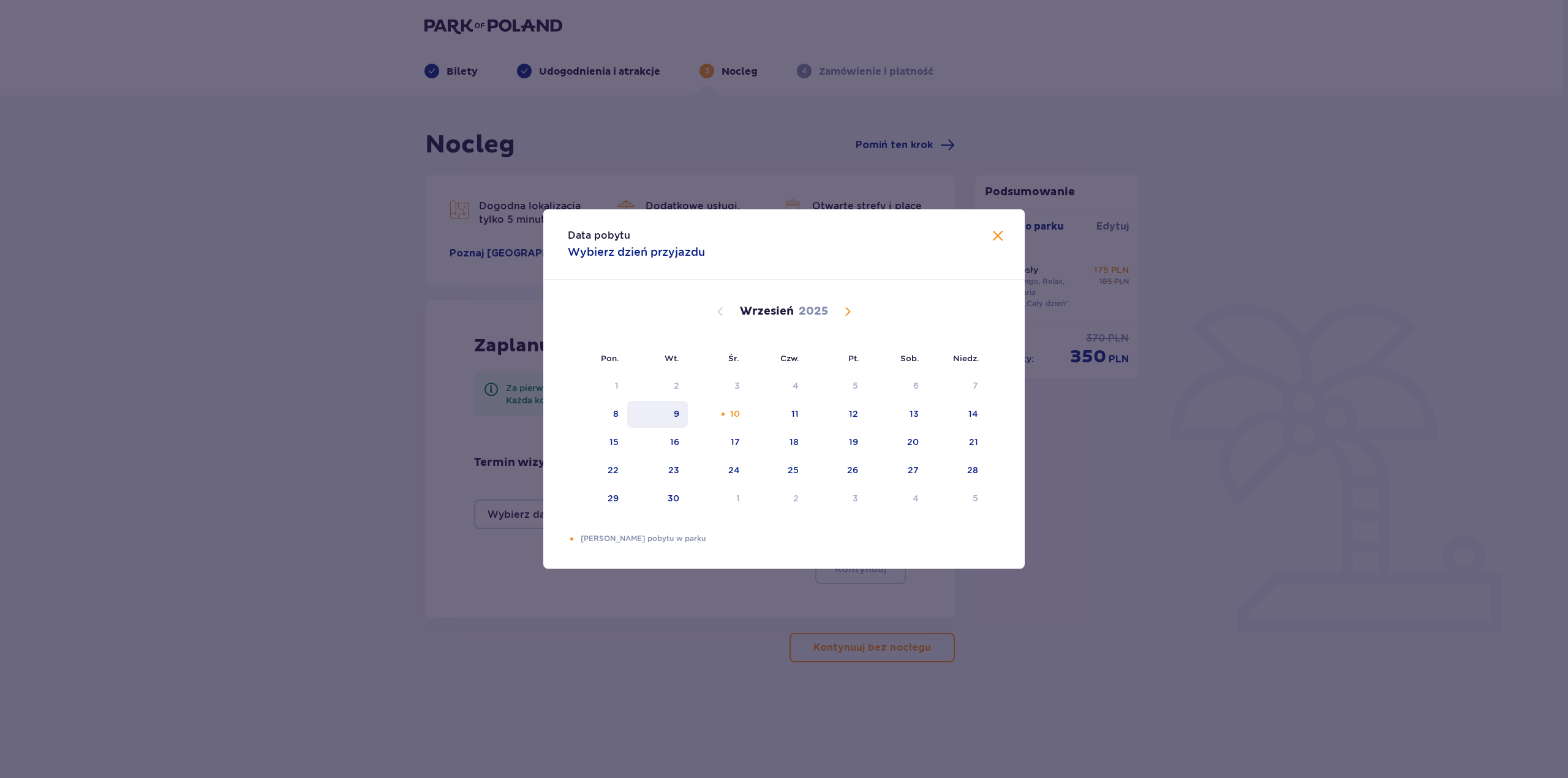
click at [683, 419] on div "9" at bounding box center [658, 414] width 61 height 27
click at [744, 414] on div "10" at bounding box center [718, 414] width 61 height 27
type input "09.09.25 - 10.09.25"
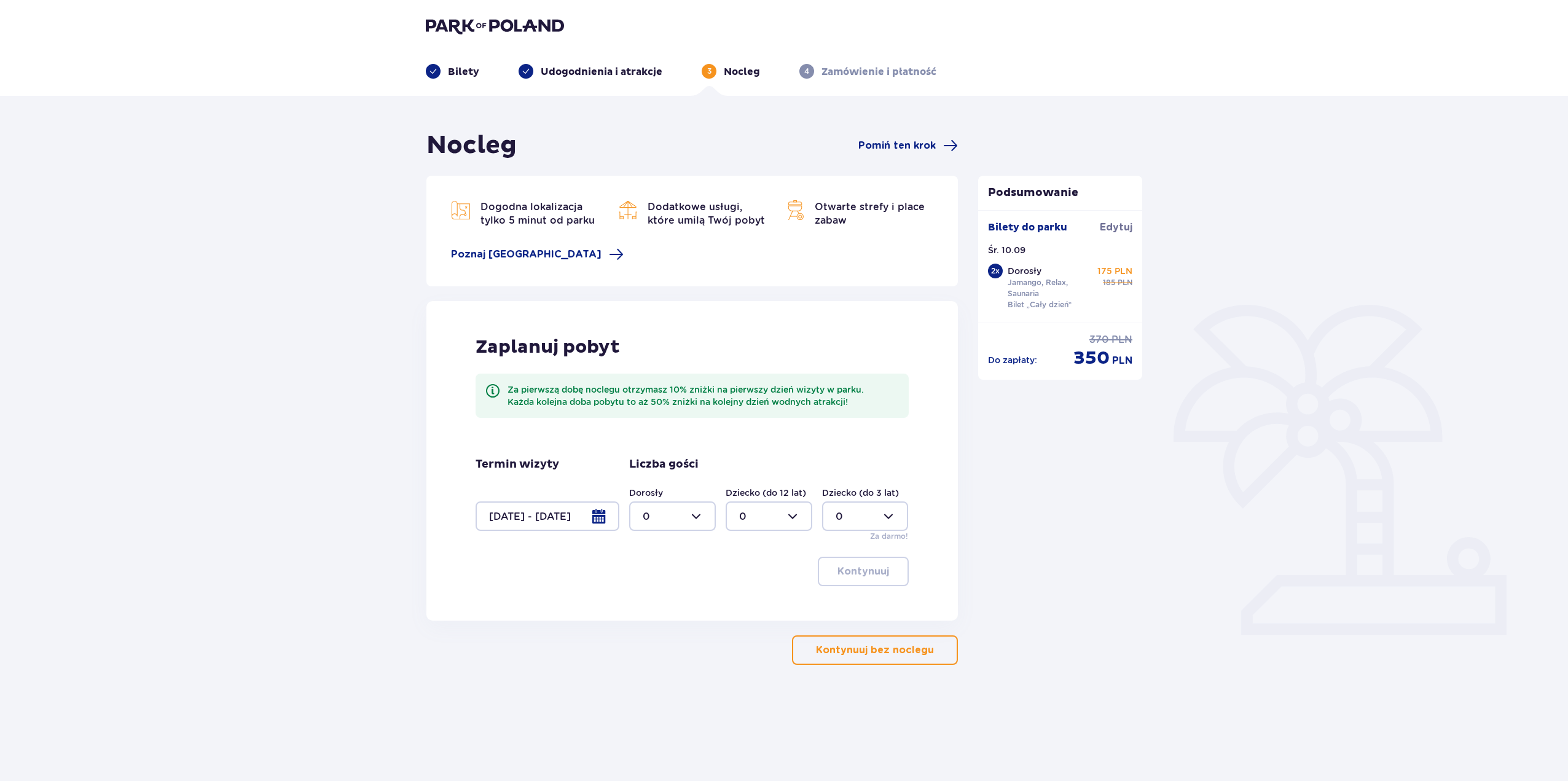
click at [665, 516] on div at bounding box center [672, 516] width 86 height 30
click at [666, 609] on div "2" at bounding box center [672, 605] width 60 height 13
type input "2"
click at [855, 656] on p "Kontynuuj bez noclegu" at bounding box center [875, 650] width 118 height 13
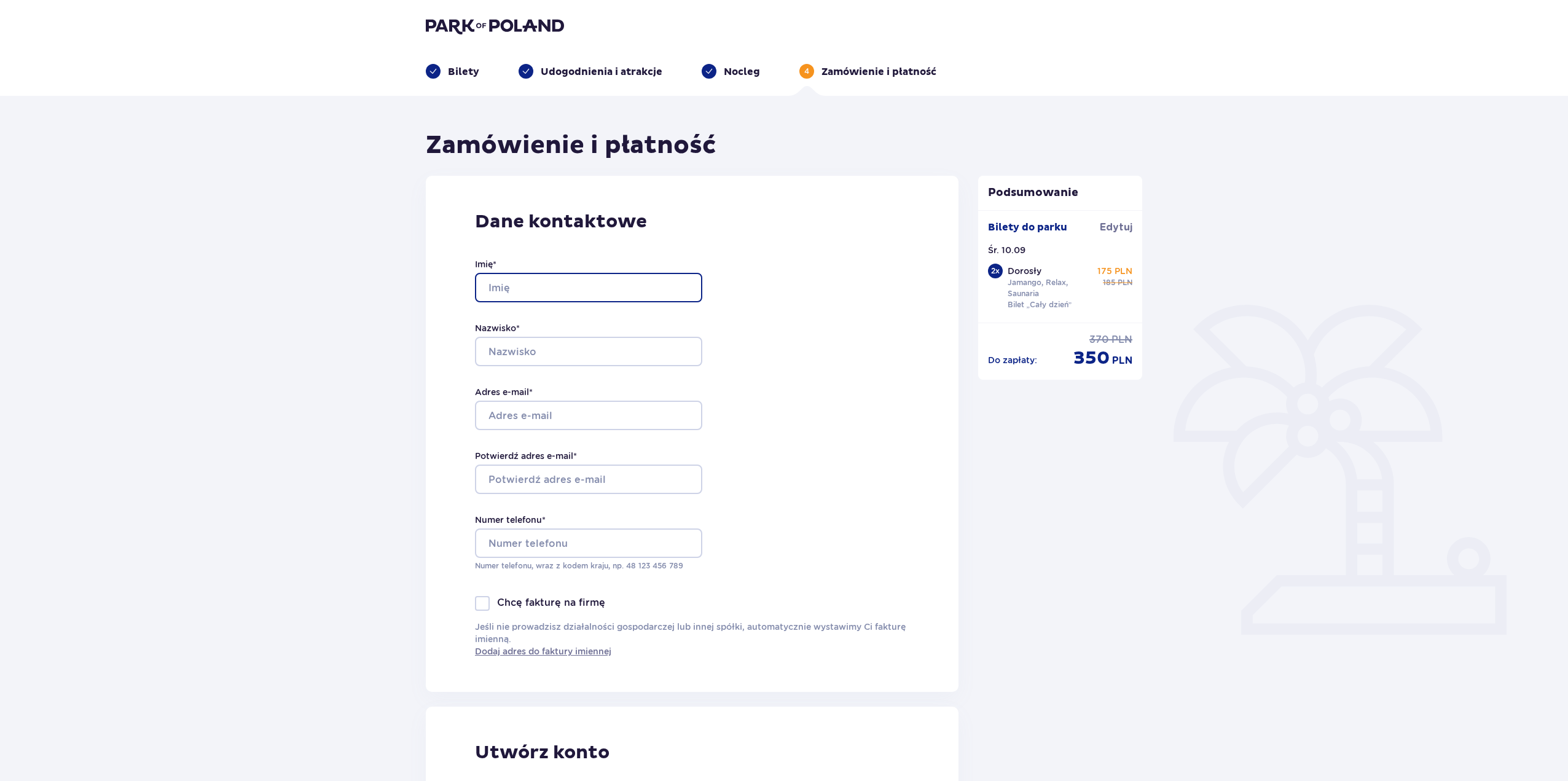
click at [596, 297] on input "Imię *" at bounding box center [589, 288] width 228 height 30
type input "Dawid"
type input "Swiercz"
type input "[PERSON_NAME][EMAIL_ADDRESS][PERSON_NAME][DOMAIN_NAME]"
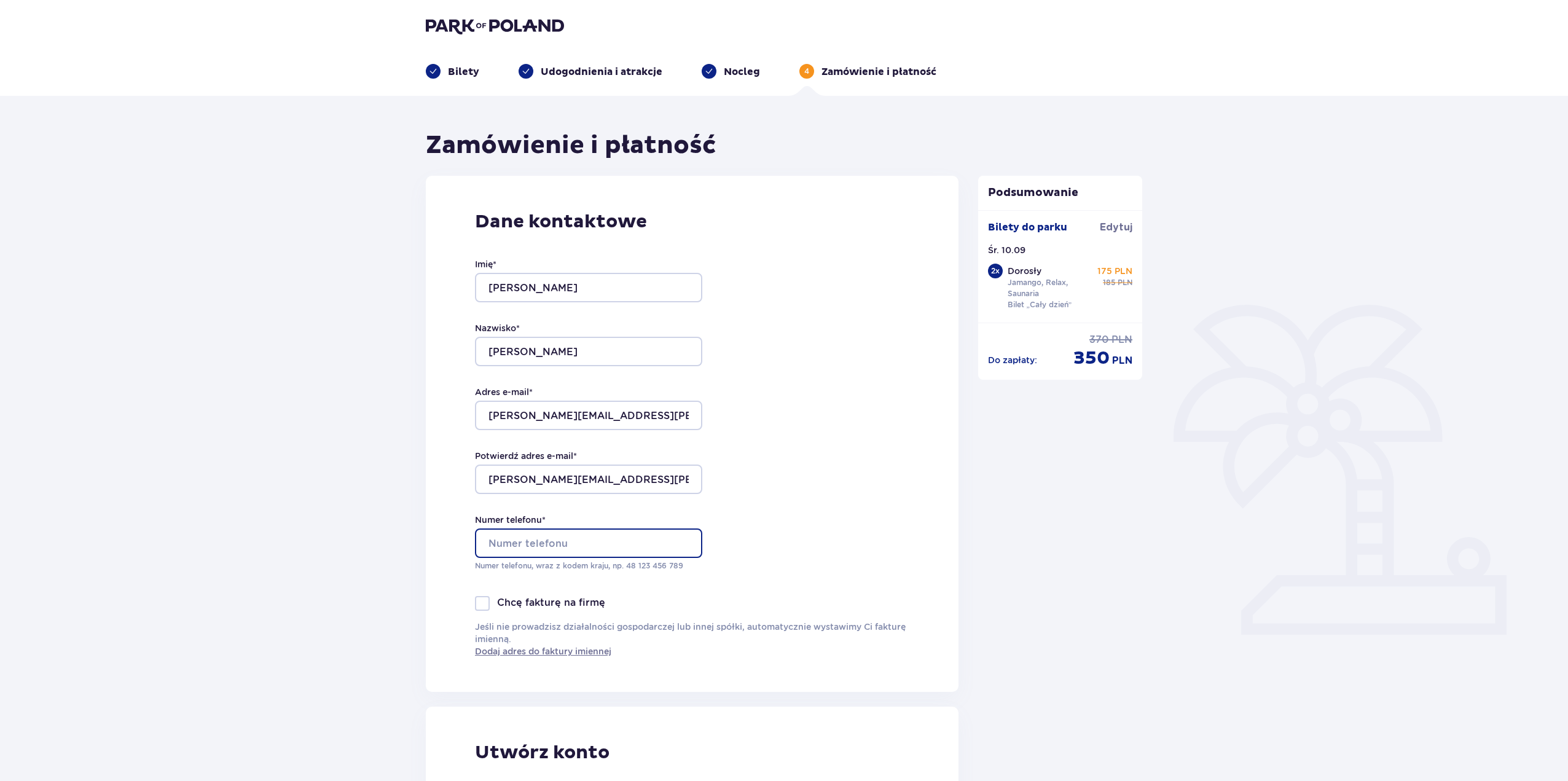
type input "726088697"
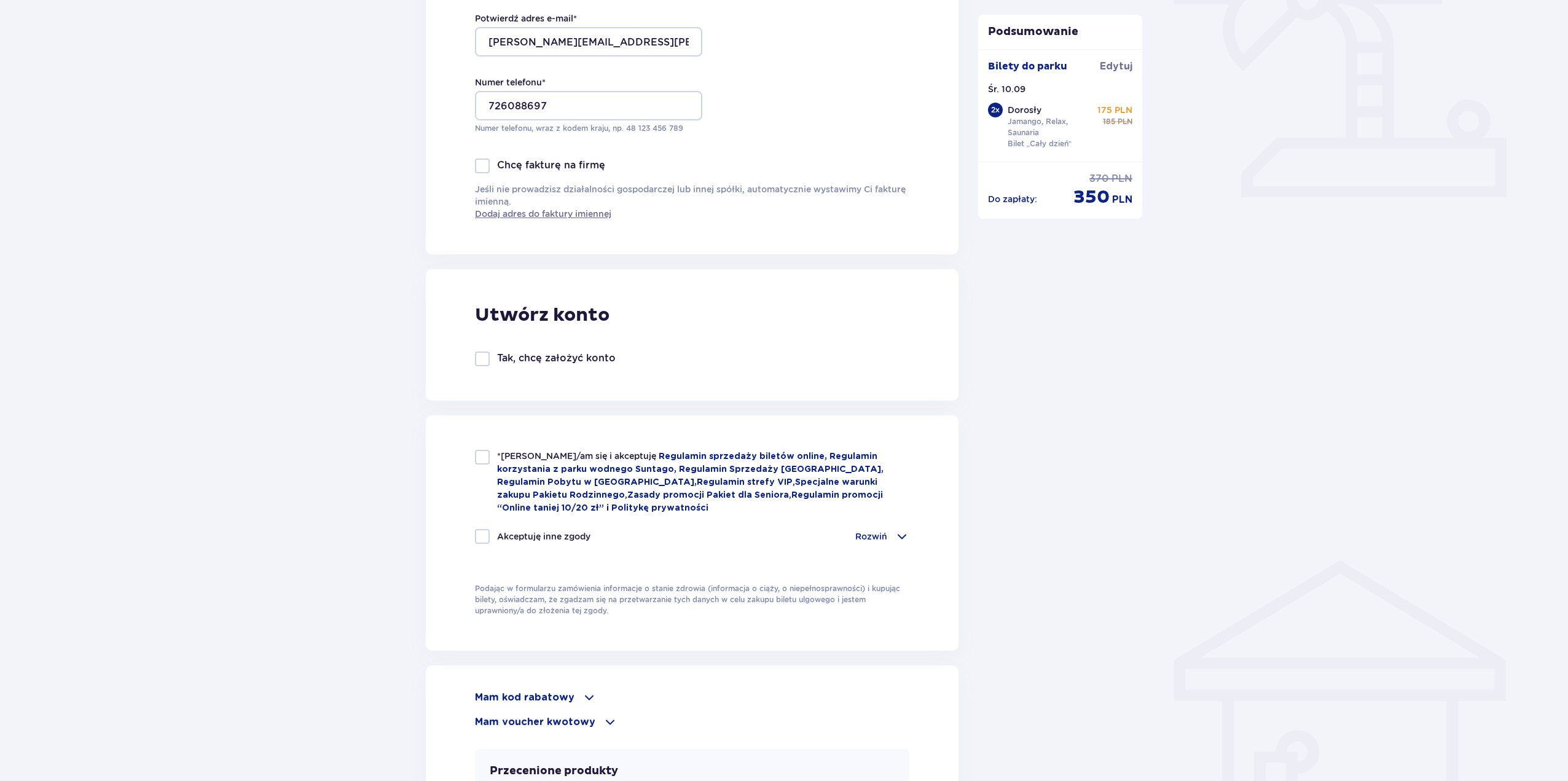
scroll to position [492, 0]
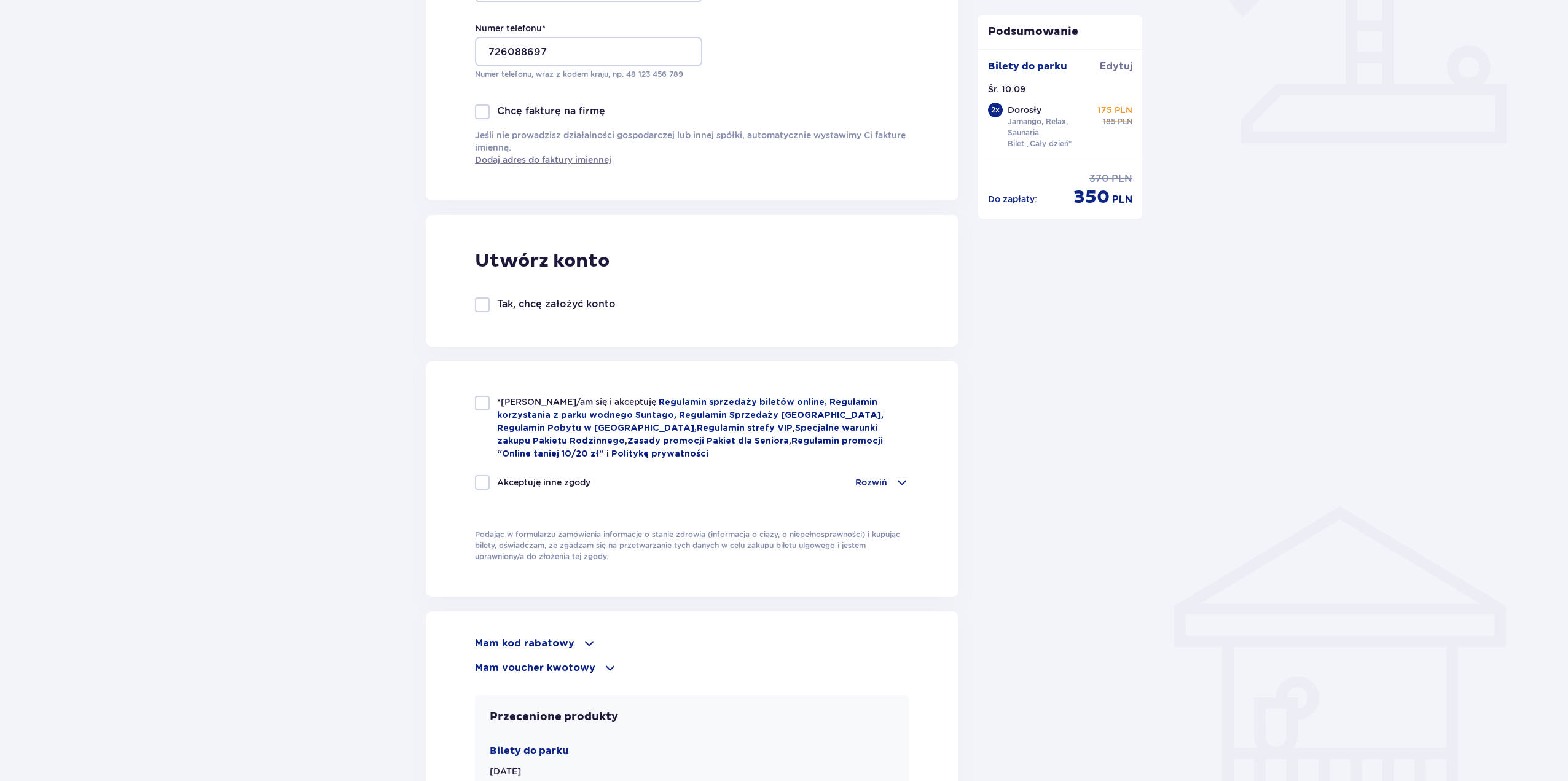
click at [486, 417] on div "*Zapoznałem/am się i akceptuję Regulamin sprzedaży biletów online, Regulamin ko…" at bounding box center [693, 428] width 434 height 65
checkbox input "true"
click at [888, 478] on div "Rozwiń" at bounding box center [882, 483] width 54 height 15
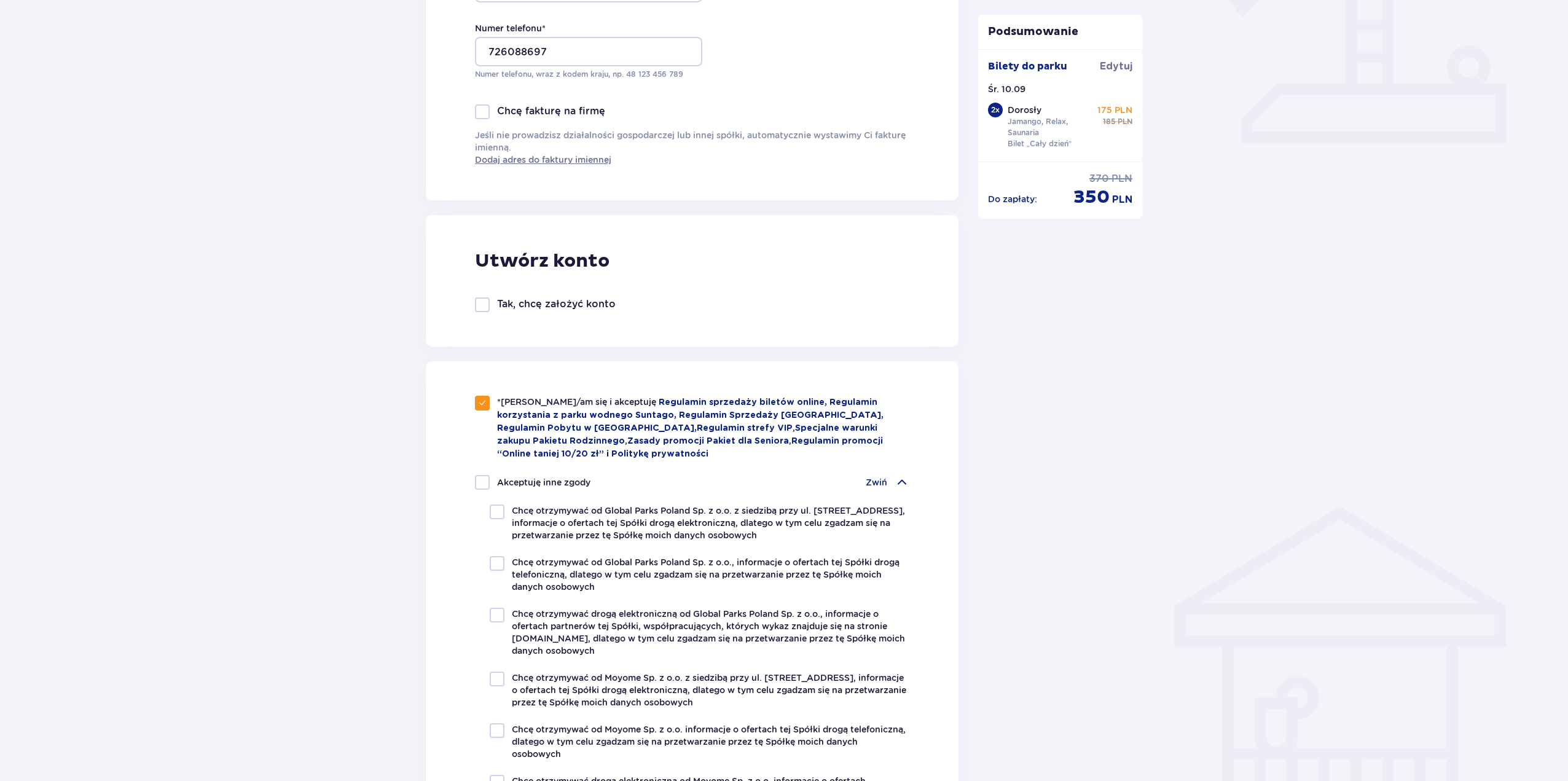
click at [888, 477] on div "Zwiń" at bounding box center [887, 483] width 44 height 15
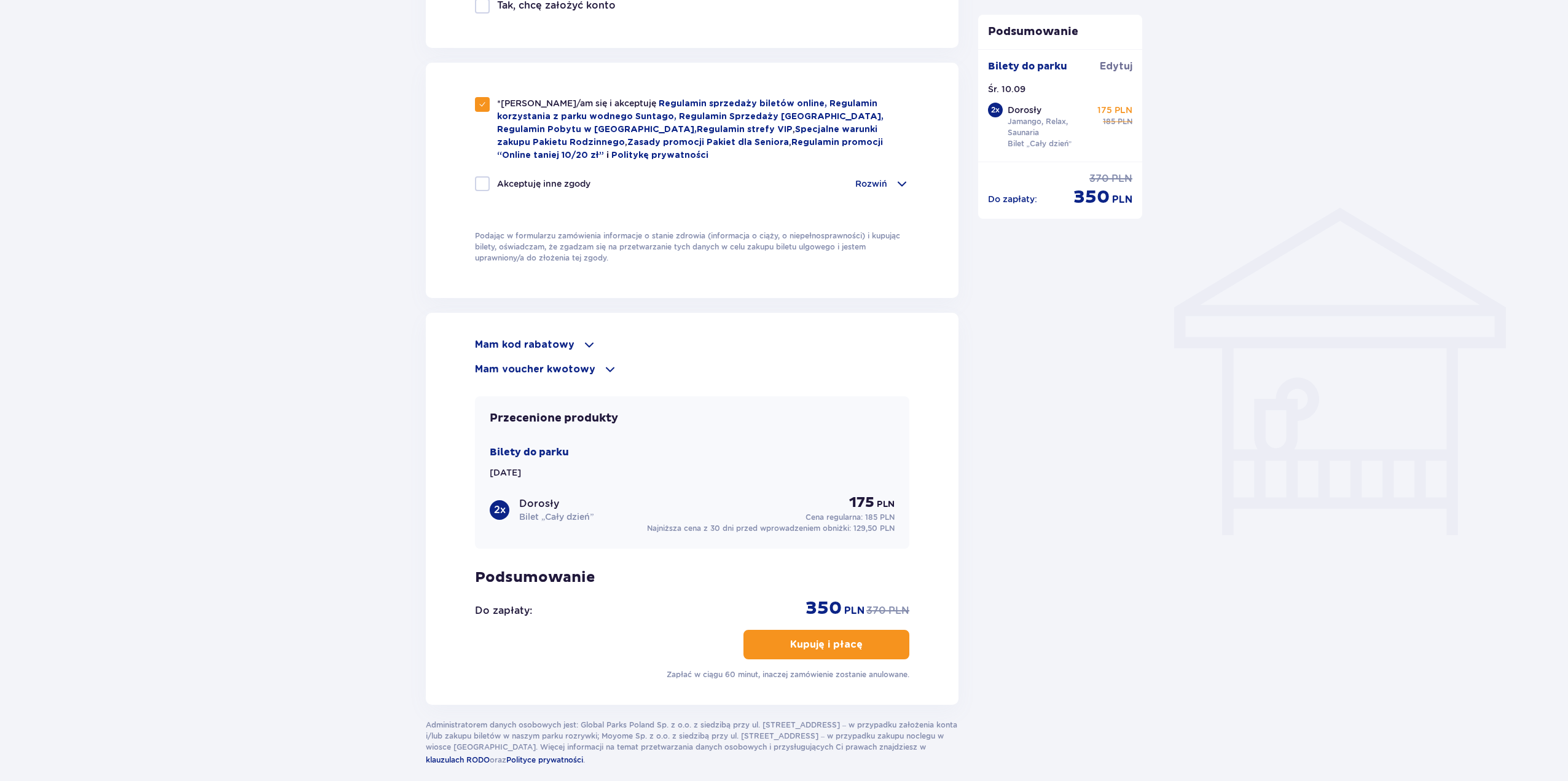
scroll to position [799, 0]
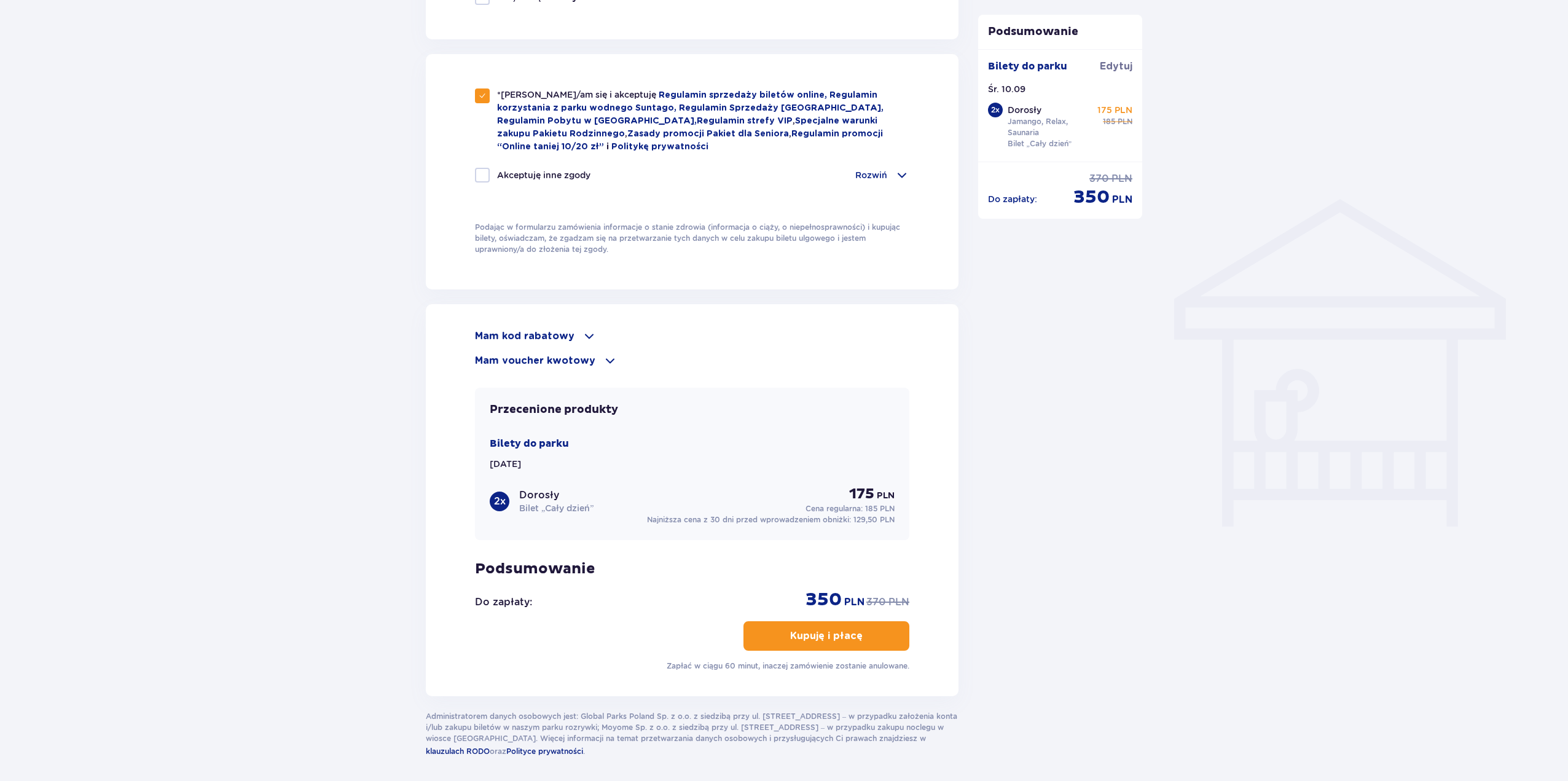
click at [815, 637] on p "Kupuję i płacę" at bounding box center [826, 636] width 72 height 13
